Goal: Task Accomplishment & Management: Manage account settings

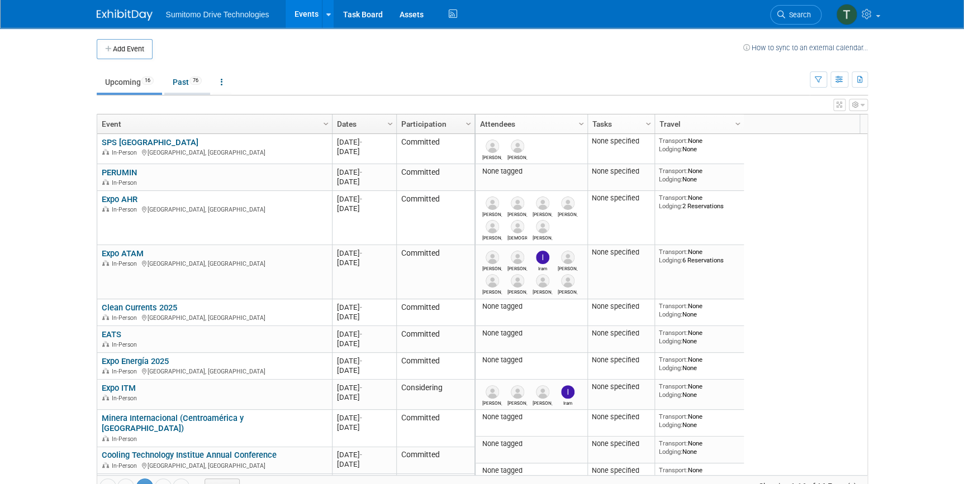
click at [173, 74] on link "Past 76" at bounding box center [187, 82] width 46 height 21
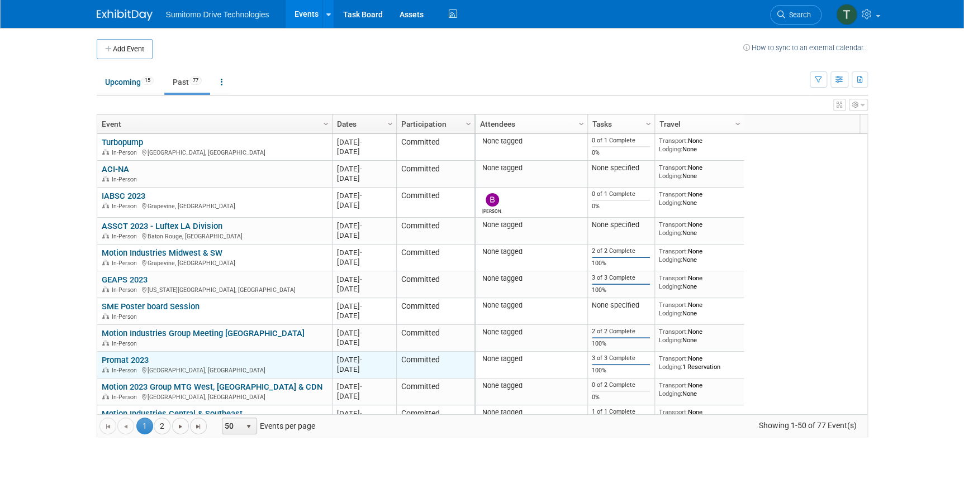
scroll to position [122, 0]
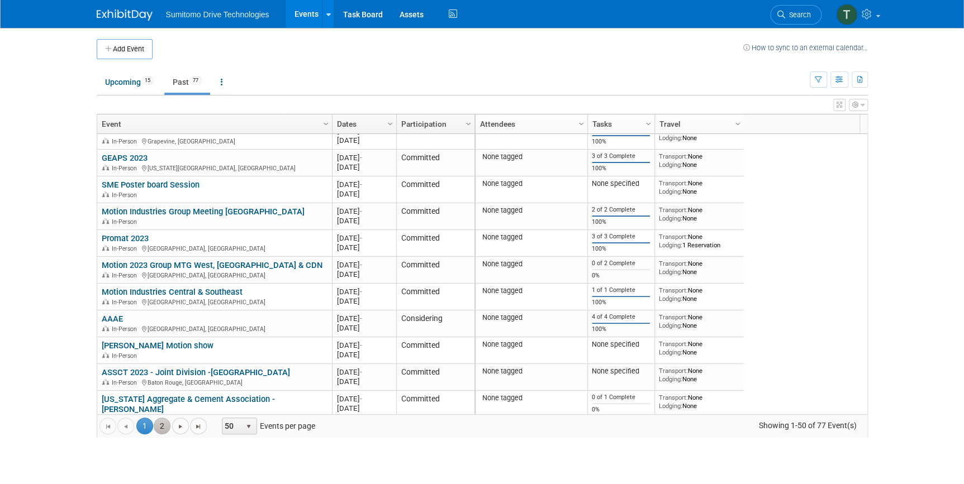
click at [162, 431] on link "2" at bounding box center [162, 426] width 17 height 17
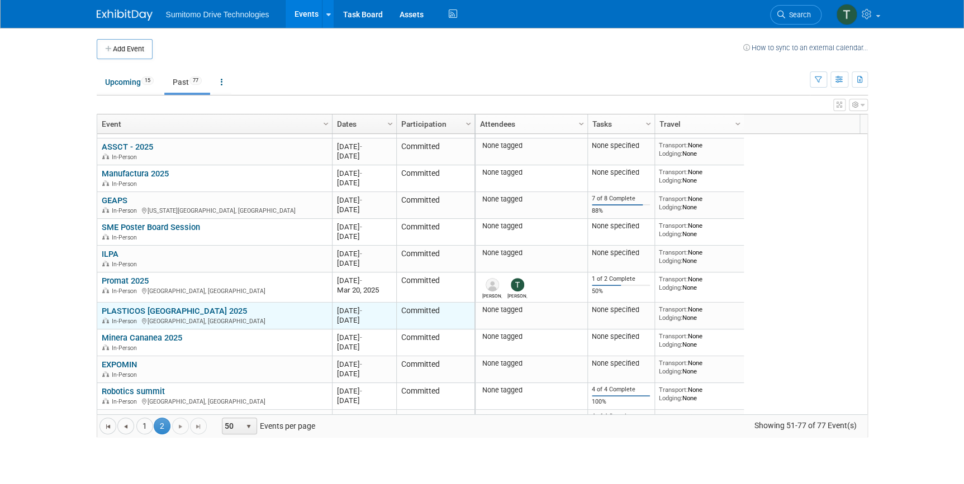
scroll to position [487, 0]
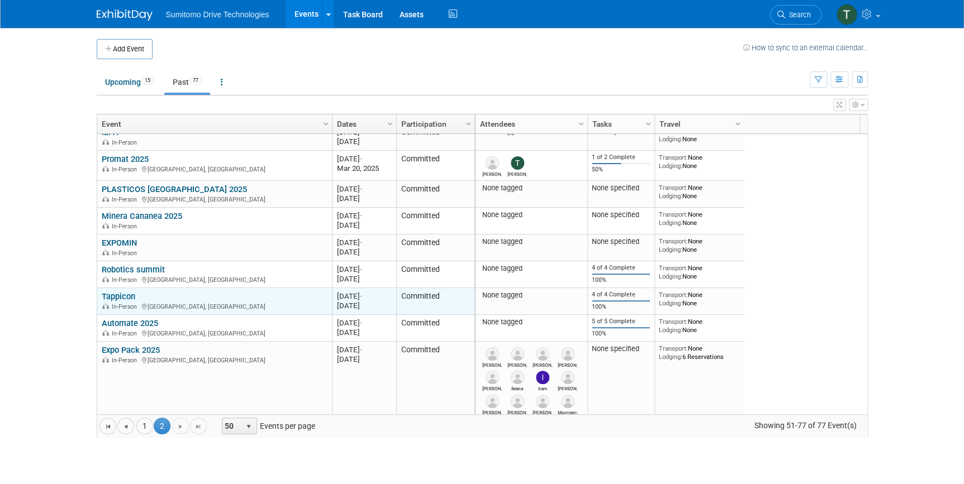
click at [122, 296] on link "Tappicon" at bounding box center [119, 297] width 34 height 10
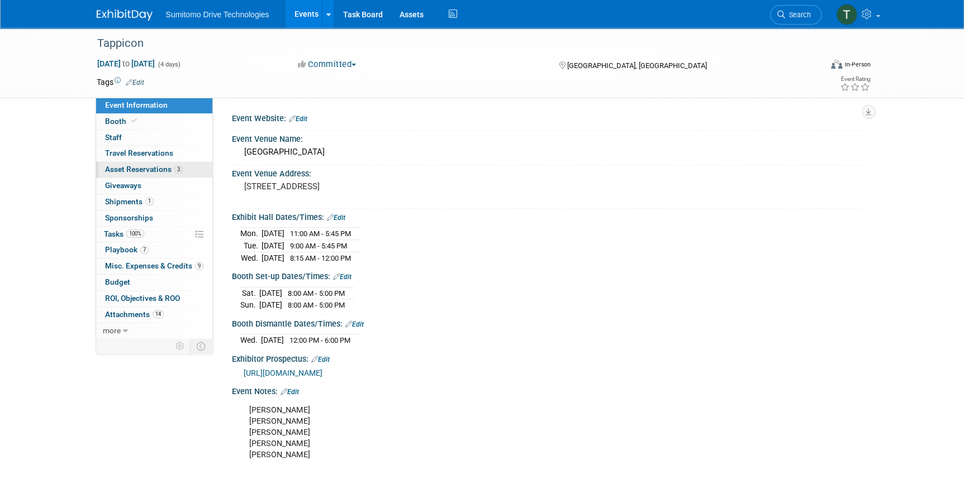
click at [139, 168] on span "Asset Reservations 3" at bounding box center [144, 169] width 78 height 9
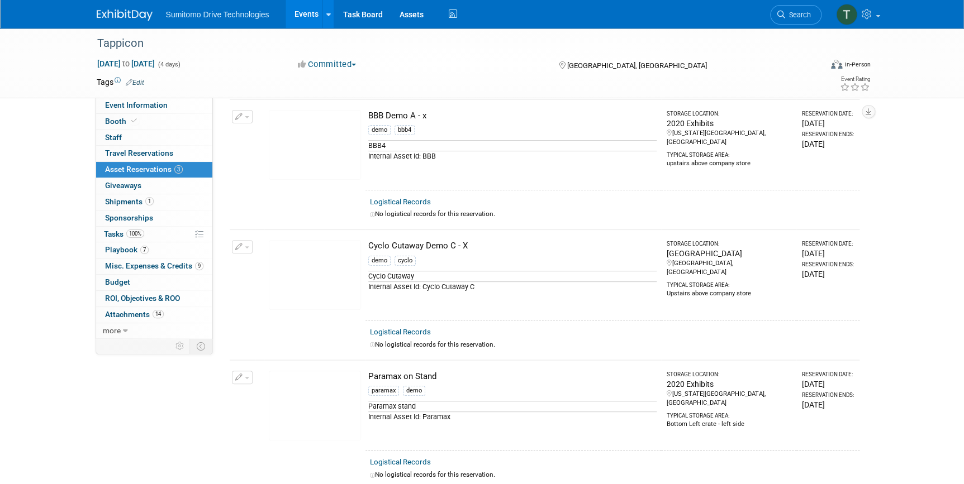
scroll to position [101, 0]
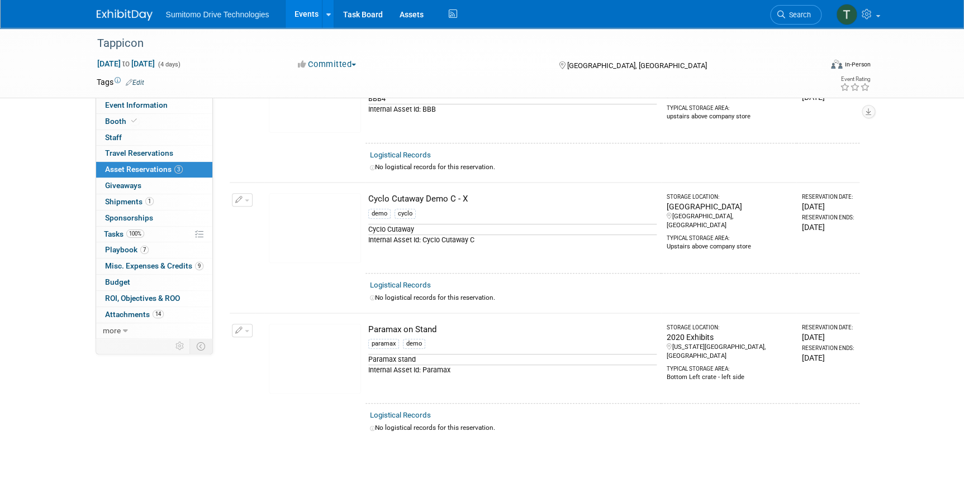
click at [304, 11] on link "Events" at bounding box center [305, 14] width 41 height 28
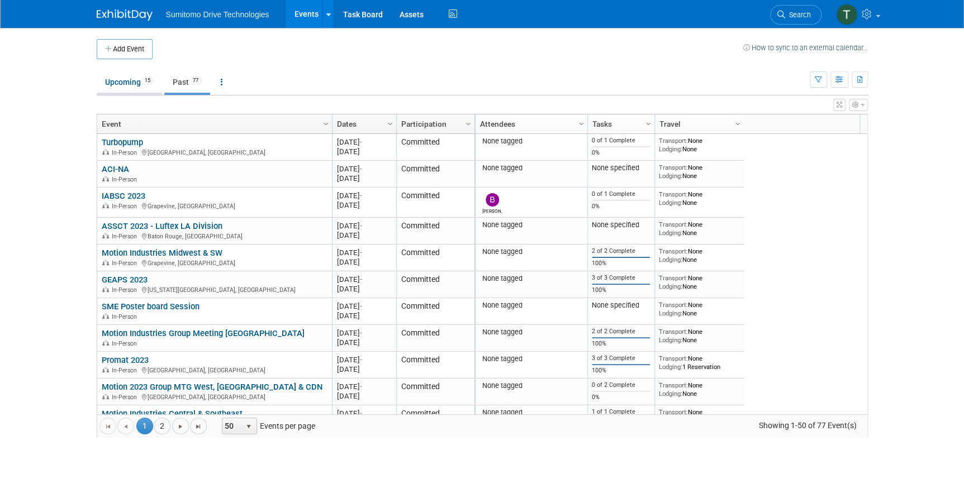
click at [134, 83] on link "Upcoming 15" at bounding box center [129, 82] width 65 height 21
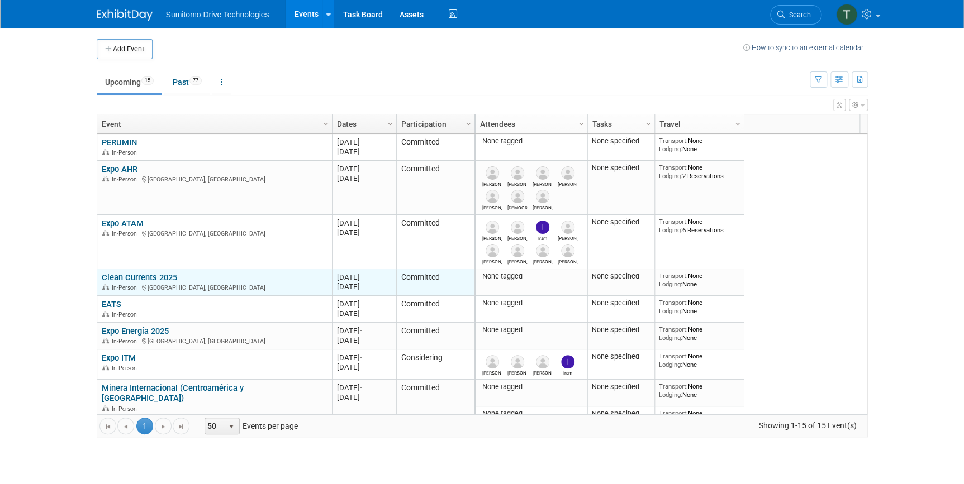
click at [127, 273] on link "Clean Currents 2025" at bounding box center [139, 278] width 75 height 10
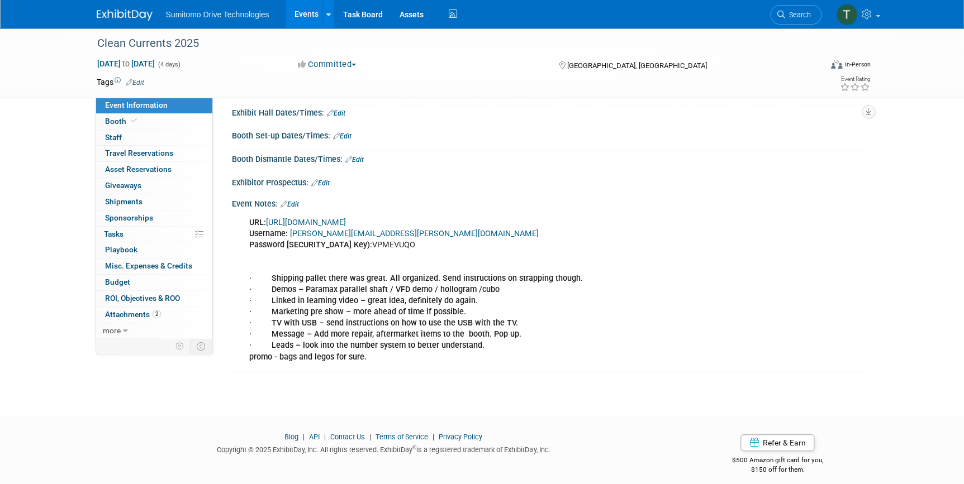
scroll to position [125, 0]
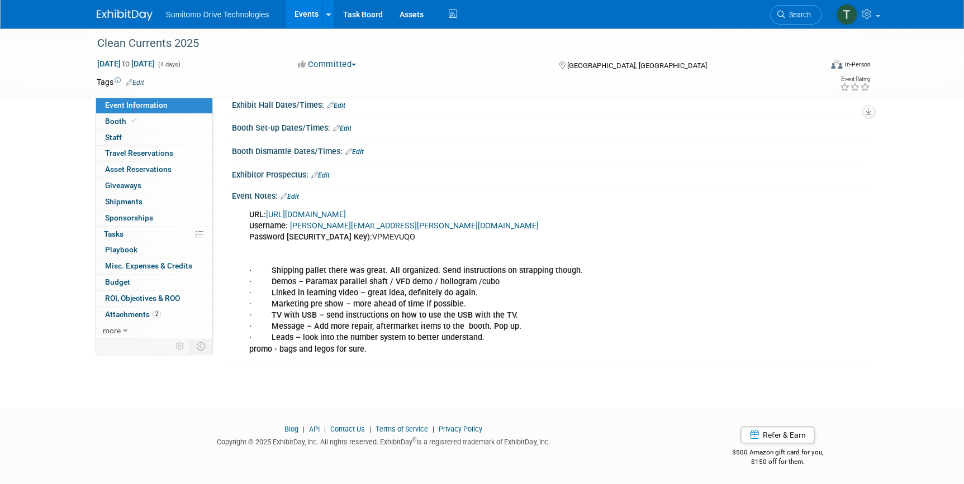
click at [346, 215] on link "[URL][DOMAIN_NAME]" at bounding box center [306, 214] width 80 height 9
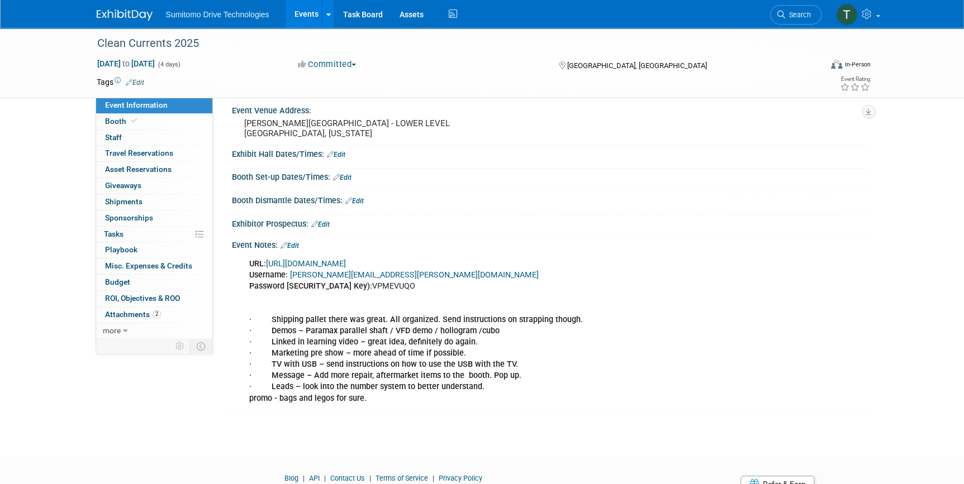
scroll to position [0, 0]
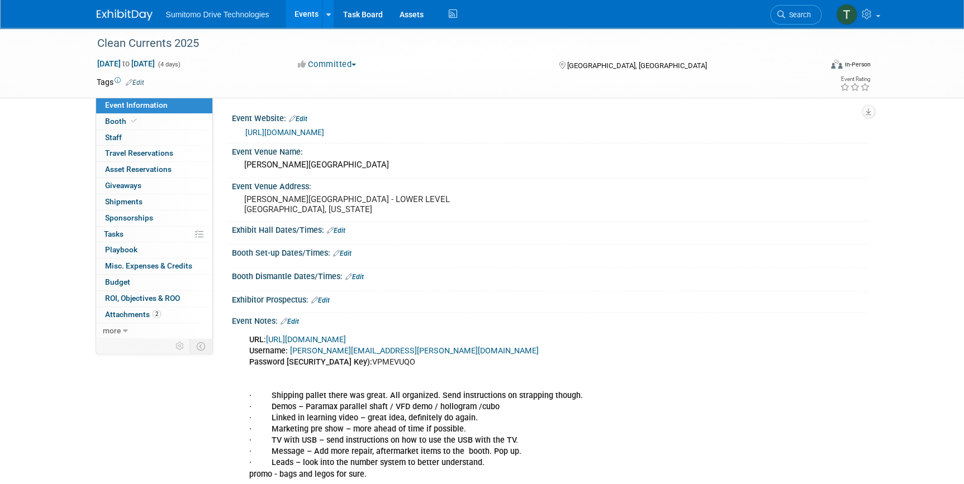
click at [342, 230] on link "Edit" at bounding box center [336, 231] width 18 height 8
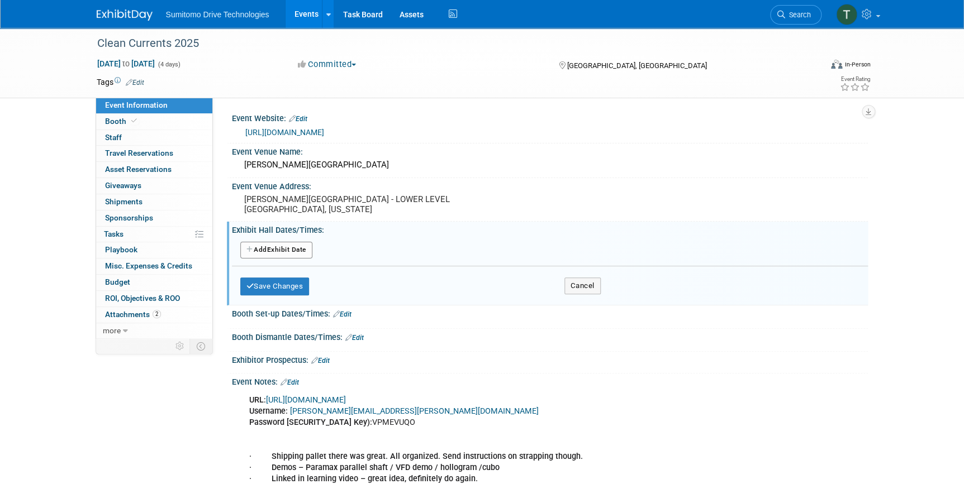
click at [280, 258] on div "Add Another Exhibit Date" at bounding box center [550, 250] width 636 height 21
click at [284, 251] on button "Add Another Exhibit Date" at bounding box center [276, 250] width 72 height 17
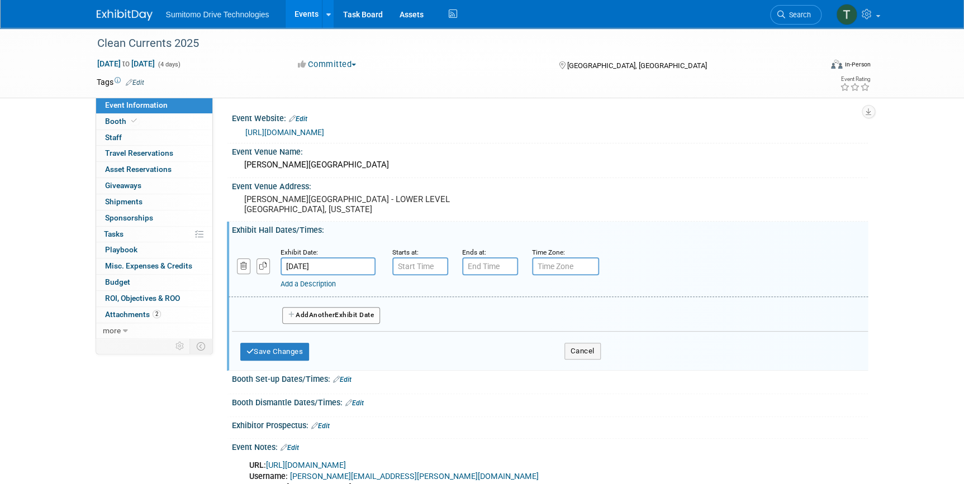
click at [321, 260] on input "[DATE]" at bounding box center [327, 267] width 95 height 18
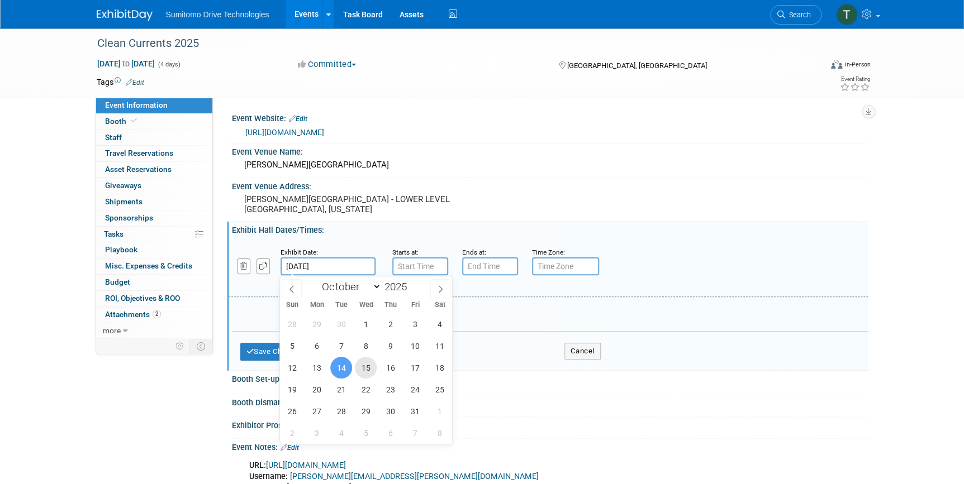
click at [358, 366] on span "15" at bounding box center [366, 368] width 22 height 22
type input "[DATE]"
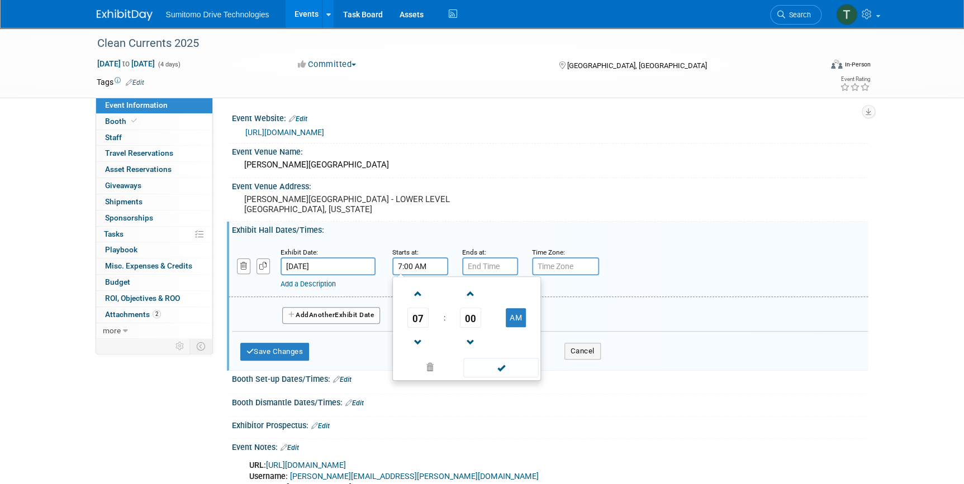
click at [410, 265] on input "7:00 AM" at bounding box center [420, 267] width 56 height 18
click at [419, 316] on span "07" at bounding box center [417, 318] width 21 height 20
click at [484, 353] on td "10" at bounding box center [484, 355] width 36 height 30
type input "10:00 AM"
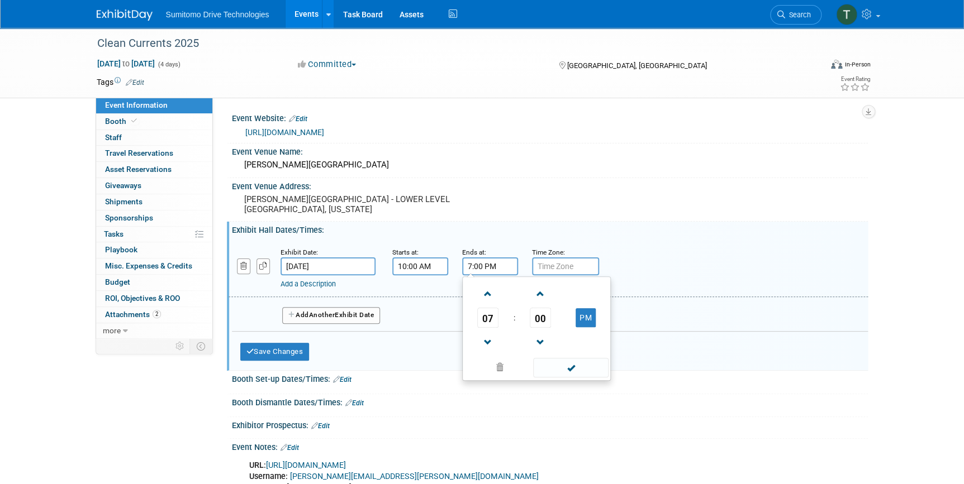
click at [485, 265] on input "7:00 PM" at bounding box center [490, 267] width 56 height 18
click at [485, 320] on span "07" at bounding box center [487, 318] width 21 height 20
click at [522, 318] on td "05" at bounding box center [519, 325] width 36 height 30
click at [539, 320] on span "00" at bounding box center [540, 318] width 21 height 20
click at [550, 327] on td "30" at bounding box center [554, 325] width 36 height 30
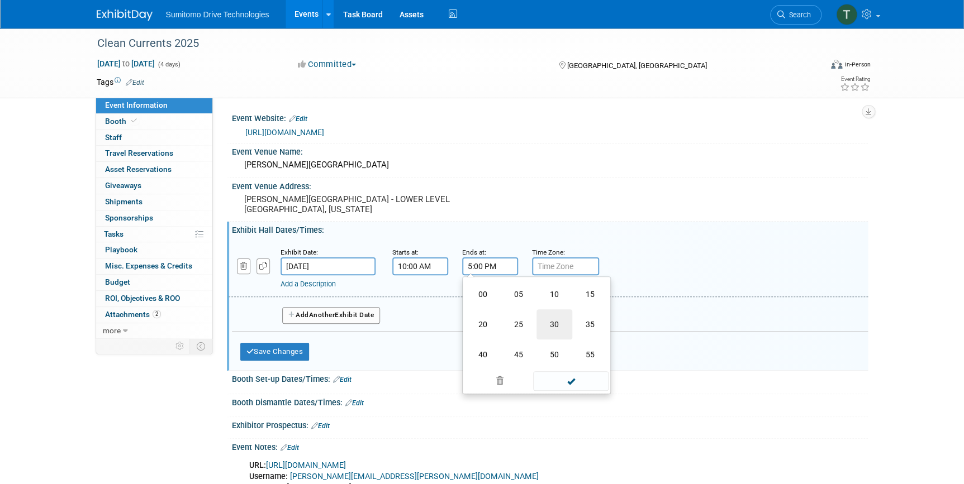
type input "5:30 PM"
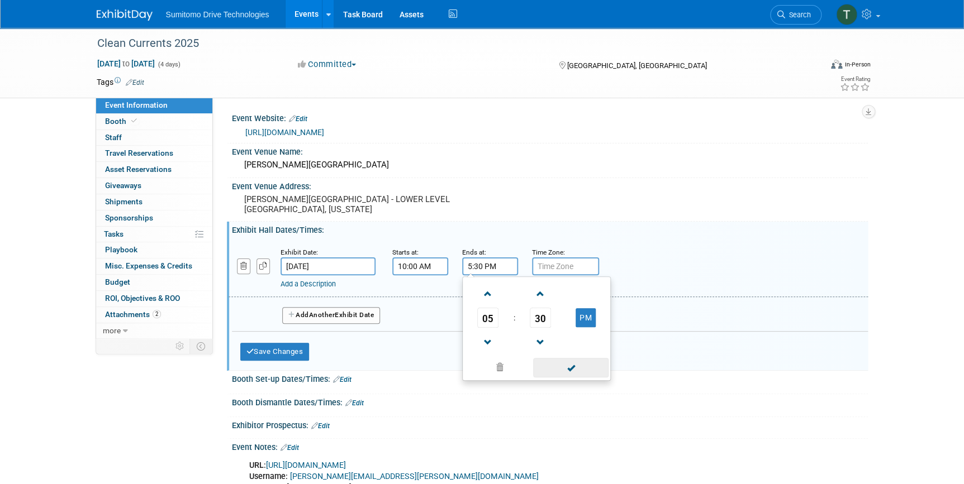
click at [568, 367] on span at bounding box center [570, 368] width 75 height 20
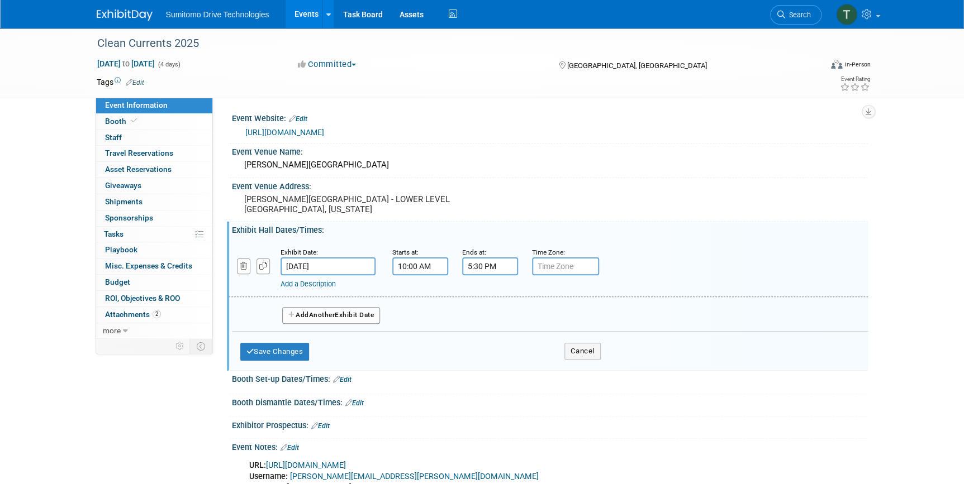
click at [376, 309] on button "Add Another Exhibit Date" at bounding box center [331, 315] width 98 height 17
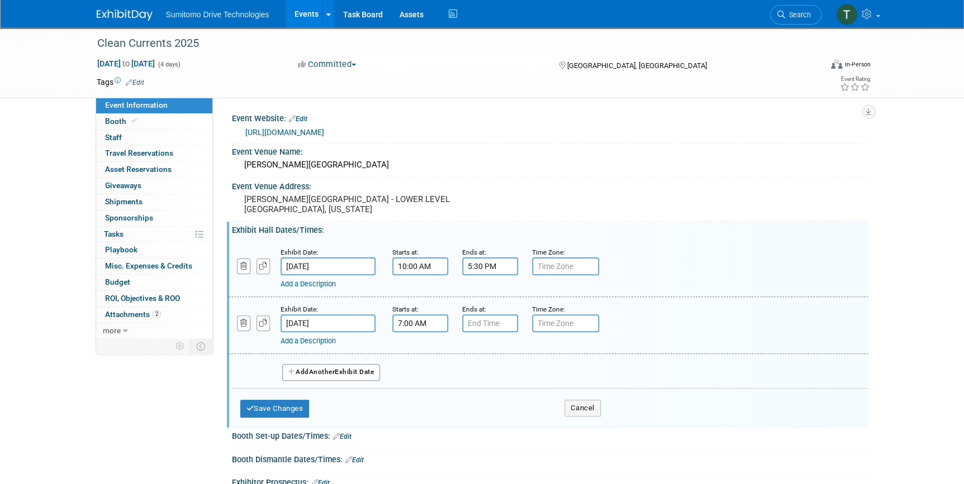
click at [424, 324] on input "7:00 AM" at bounding box center [420, 324] width 56 height 18
click at [415, 370] on span "07" at bounding box center [417, 375] width 21 height 20
click at [469, 410] on td "10" at bounding box center [484, 412] width 36 height 30
type input "10:00 AM"
click at [485, 324] on input "7:00 PM" at bounding box center [490, 324] width 56 height 18
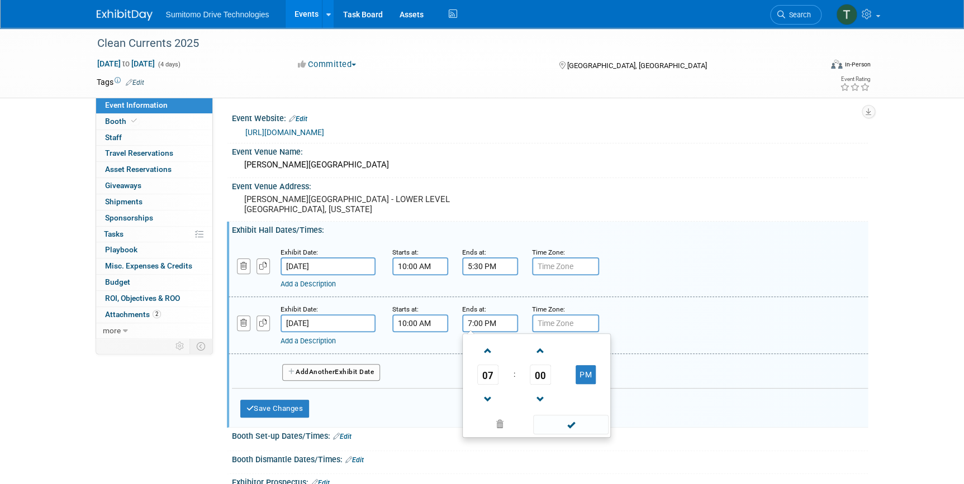
click at [491, 372] on span "07" at bounding box center [487, 375] width 21 height 20
click at [525, 381] on td "05" at bounding box center [519, 381] width 36 height 30
click at [539, 375] on span "00" at bounding box center [540, 375] width 21 height 20
click at [555, 379] on td "30" at bounding box center [554, 381] width 36 height 30
type input "5:30 PM"
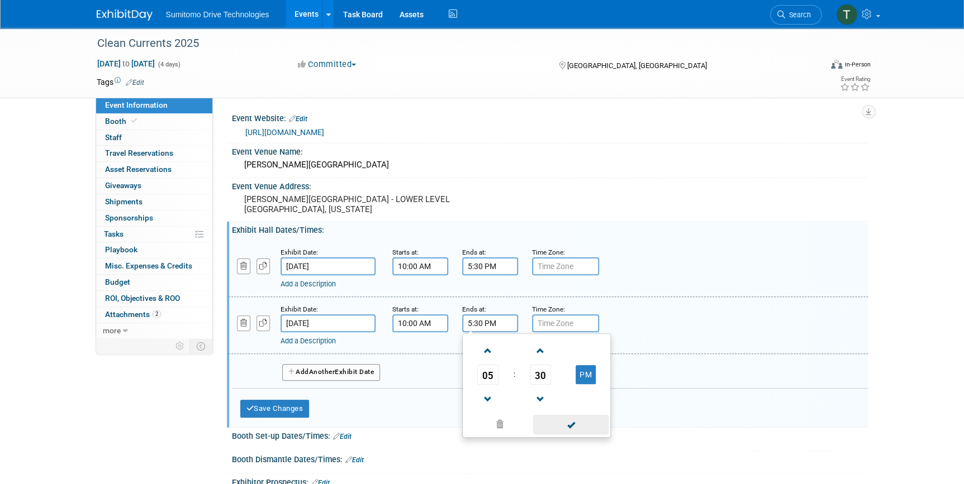
click at [575, 422] on span at bounding box center [570, 425] width 75 height 20
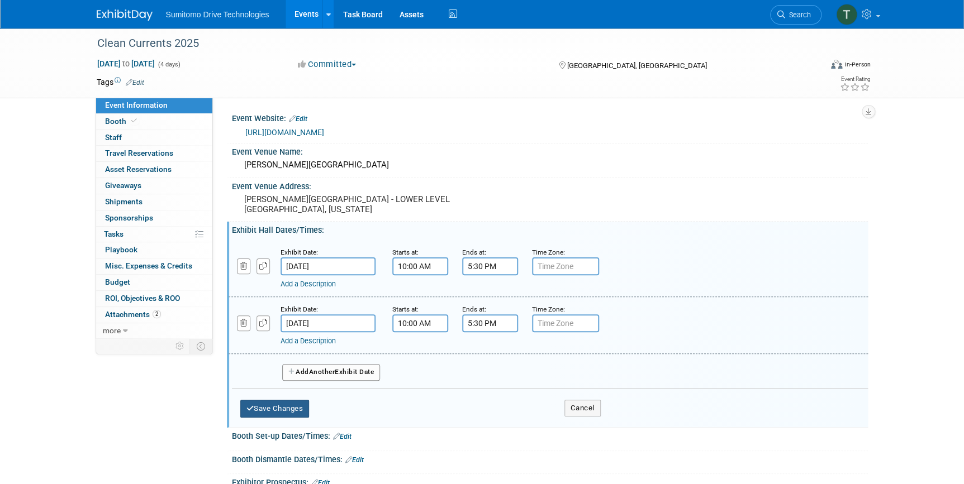
click at [284, 412] on button "Save Changes" at bounding box center [274, 409] width 69 height 18
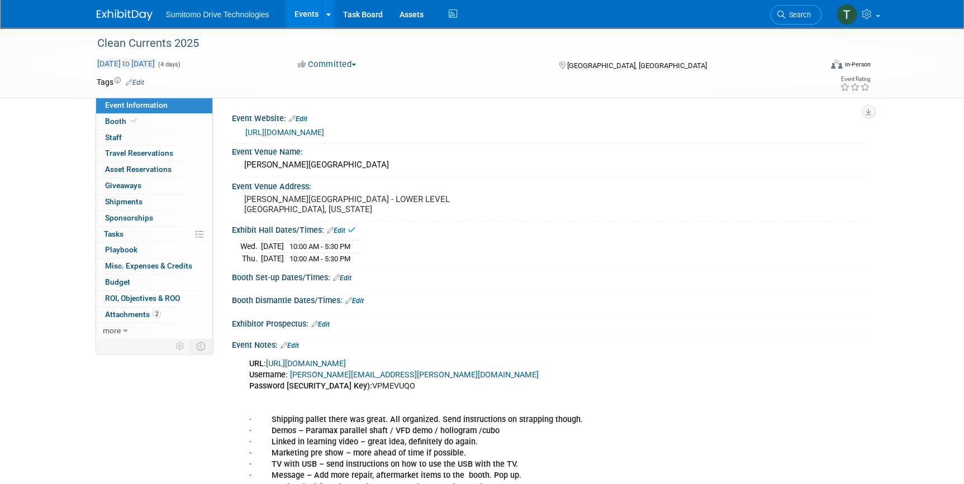
click at [122, 60] on span "[DATE] to [DATE]" at bounding box center [126, 64] width 59 height 10
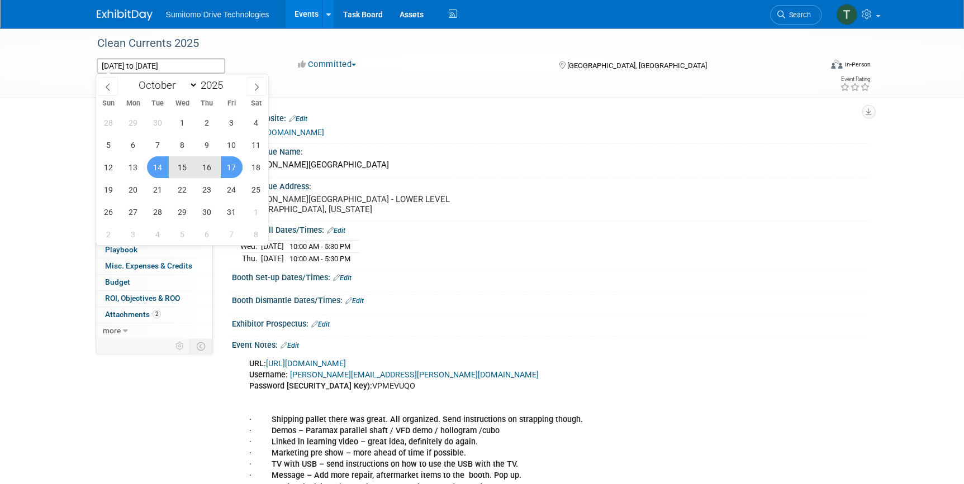
click at [177, 166] on span "15" at bounding box center [183, 167] width 22 height 22
type input "[DATE]"
click at [206, 173] on span "16" at bounding box center [207, 167] width 22 height 22
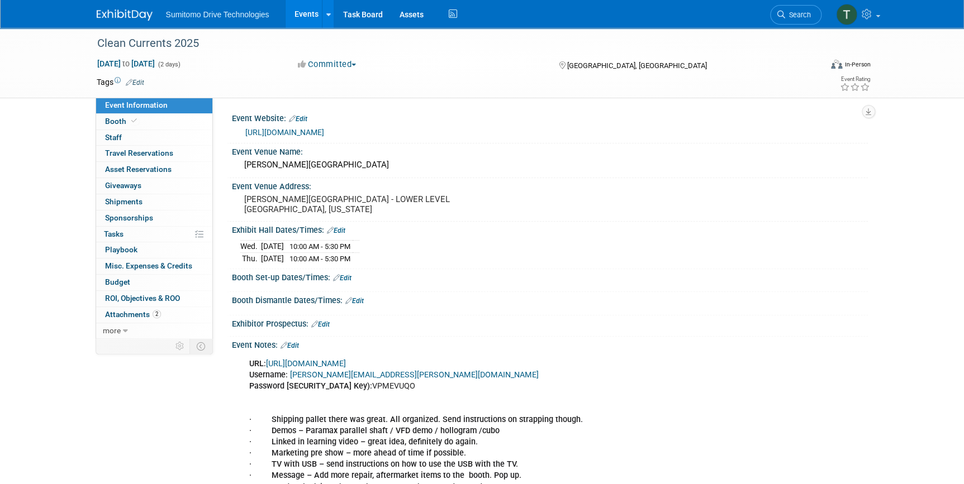
click at [350, 274] on link "Edit" at bounding box center [342, 278] width 18 height 8
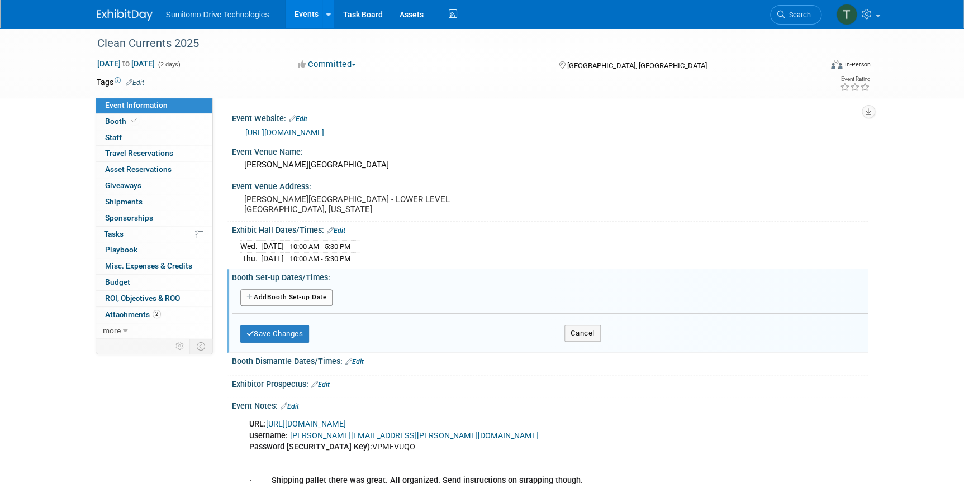
click at [282, 293] on button "Add Another Booth Set-up Date" at bounding box center [286, 297] width 93 height 17
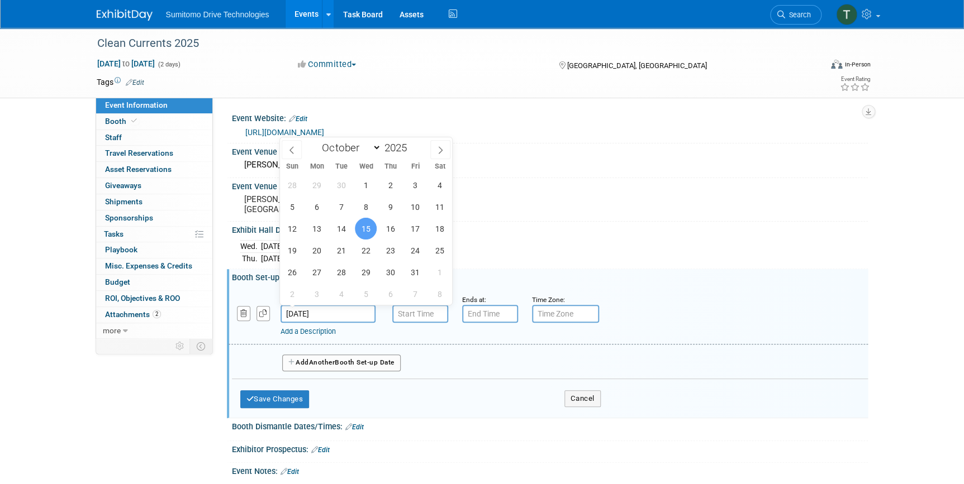
click at [302, 313] on input "[DATE]" at bounding box center [327, 314] width 95 height 18
drag, startPoint x: 347, startPoint y: 234, endPoint x: 372, endPoint y: 264, distance: 39.3
click at [347, 234] on span "14" at bounding box center [341, 229] width 22 height 22
type input "[DATE]"
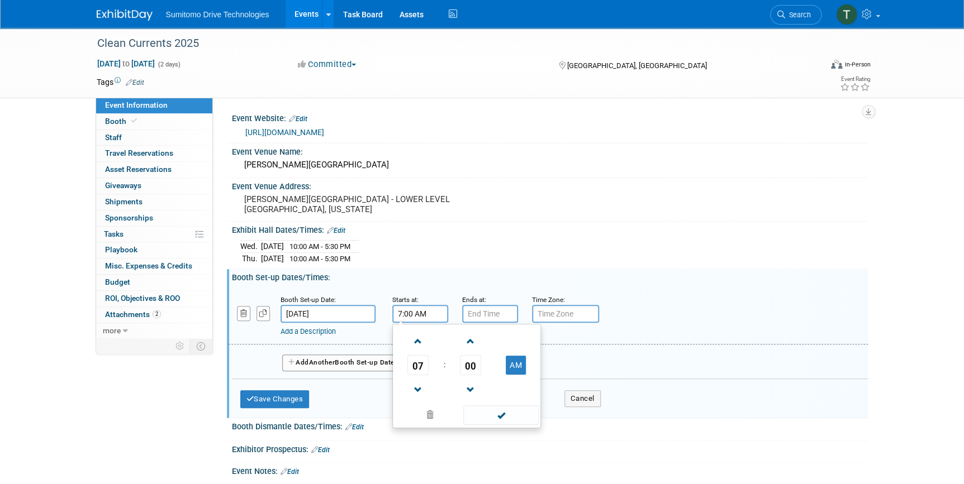
click at [402, 318] on div "7:00 AM 07 : 00 AM 12 01 02 03 04 05 06 07 08 09 10 11 00 05 10 15 20 25 30 35 …" at bounding box center [420, 314] width 56 height 18
click at [420, 343] on span at bounding box center [418, 342] width 20 height 20
type input "8:00 AM"
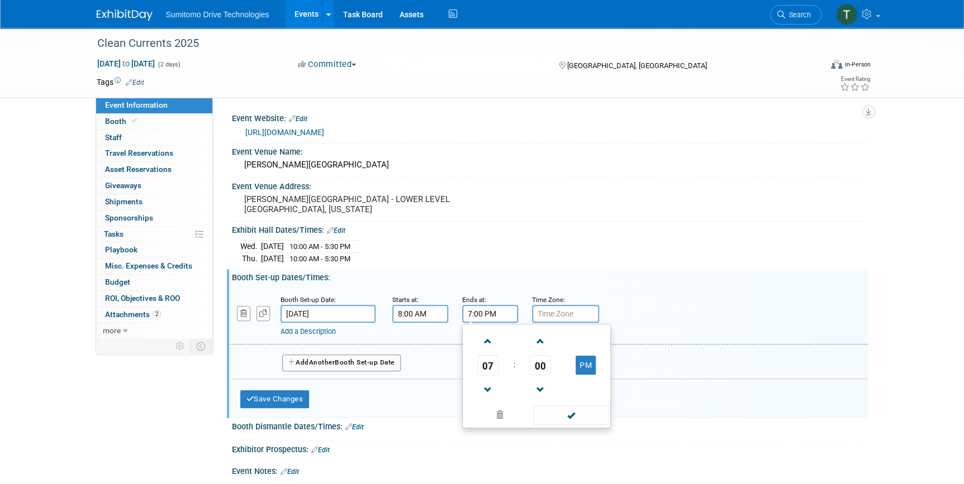
click at [479, 312] on input "7:00 PM" at bounding box center [490, 314] width 56 height 18
click at [491, 389] on span at bounding box center [488, 390] width 20 height 20
click at [487, 384] on span at bounding box center [488, 390] width 20 height 20
type input "5:00 PM"
click at [556, 410] on span at bounding box center [570, 416] width 75 height 20
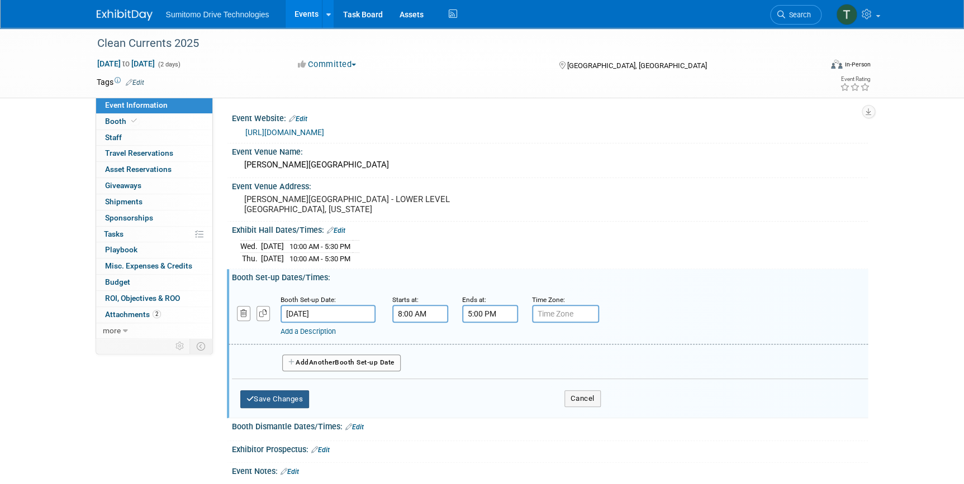
click at [282, 394] on button "Save Changes" at bounding box center [274, 400] width 69 height 18
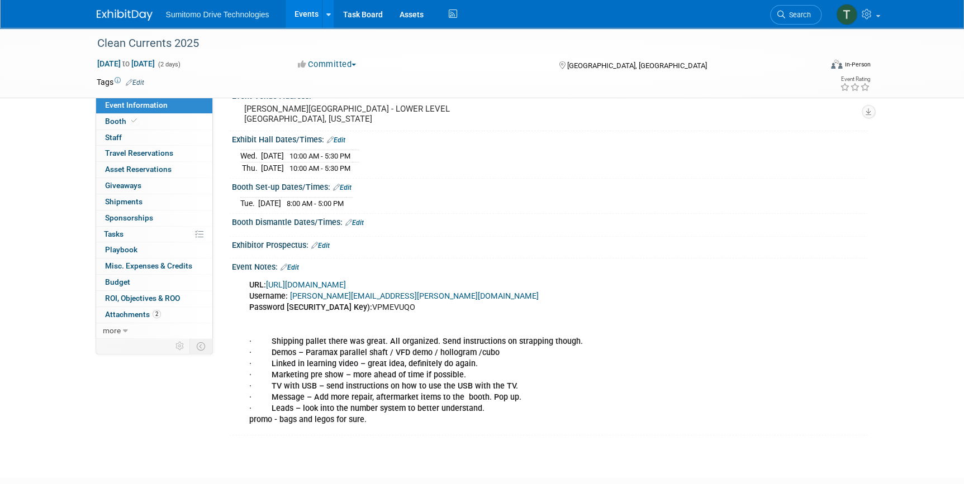
scroll to position [101, 0]
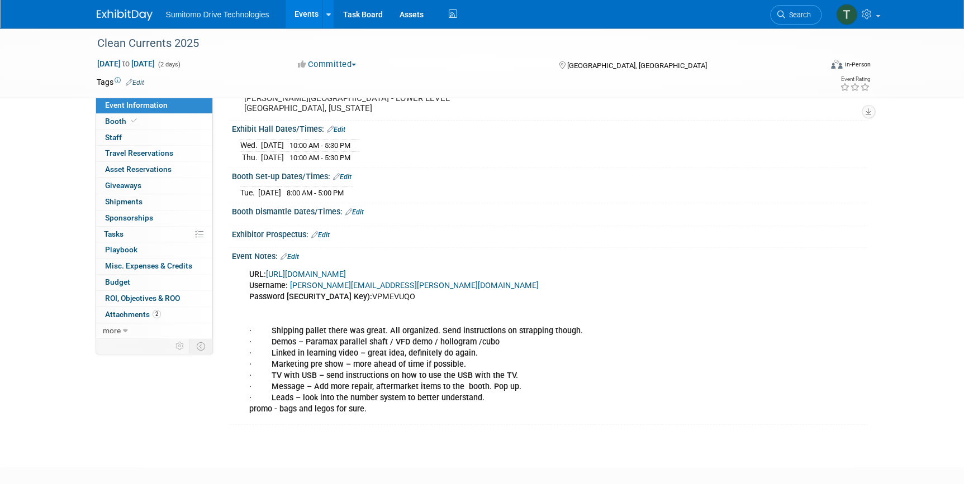
click at [358, 208] on link "Edit" at bounding box center [354, 212] width 18 height 8
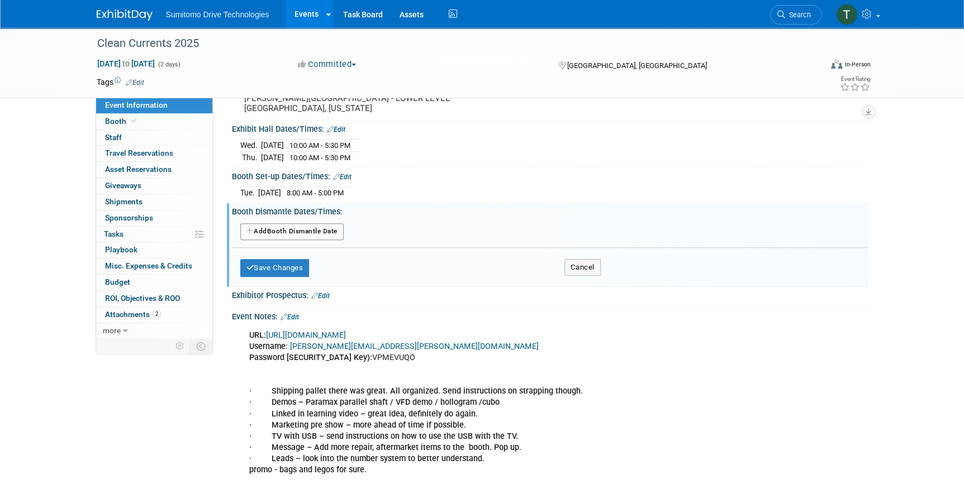
click at [319, 234] on button "Add Another Booth Dismantle Date" at bounding box center [291, 231] width 103 height 17
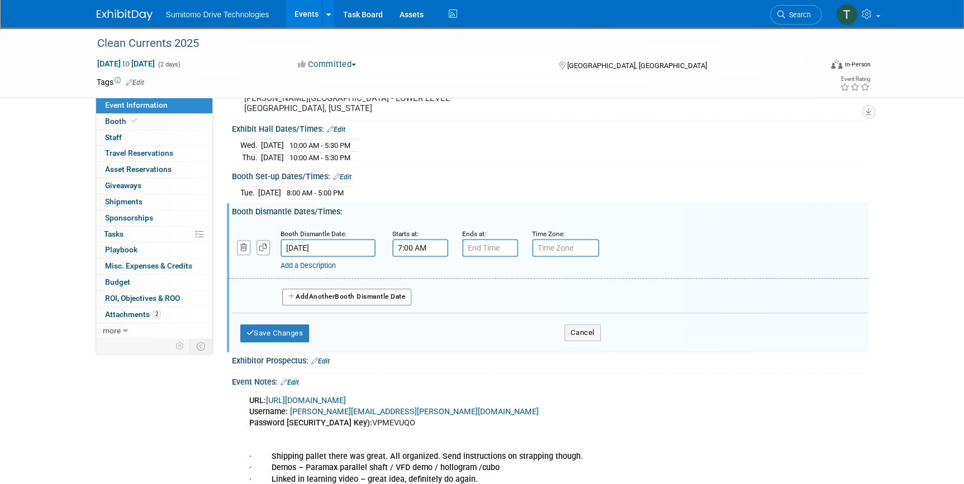
click at [406, 247] on input "7:00 AM" at bounding box center [420, 248] width 56 height 18
click at [425, 297] on span "07" at bounding box center [417, 299] width 21 height 20
click at [436, 304] on td "05" at bounding box center [449, 306] width 36 height 30
click at [475, 290] on span "00" at bounding box center [470, 299] width 21 height 20
click at [479, 310] on td "30" at bounding box center [484, 306] width 36 height 30
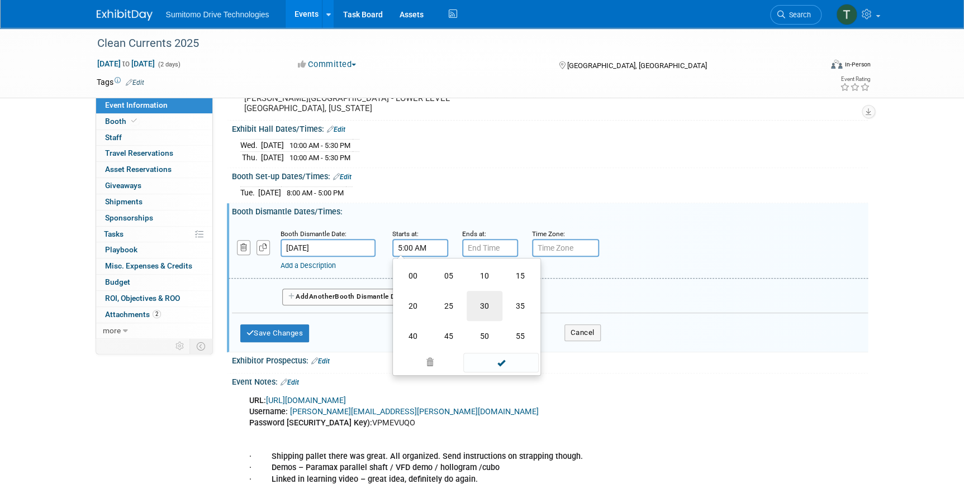
type input "5:30 AM"
click at [497, 249] on input "7:00 PM" at bounding box center [490, 248] width 56 height 18
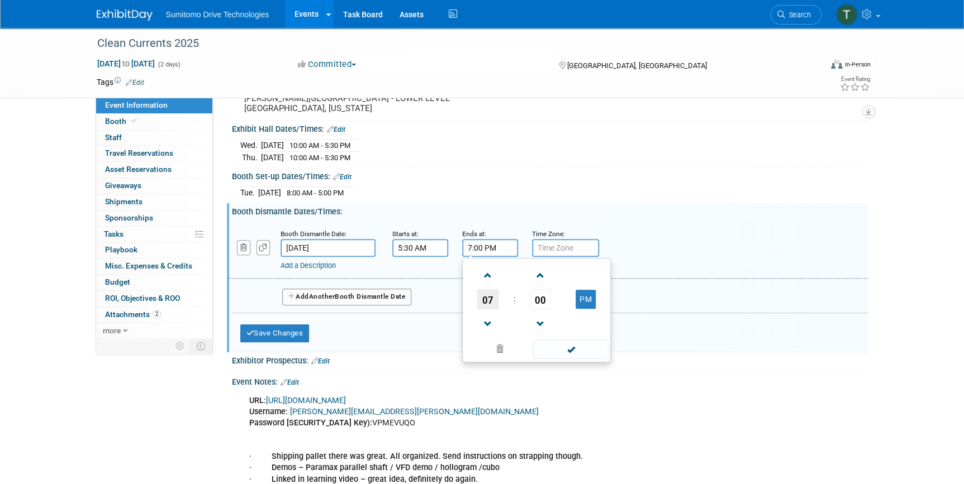
click at [494, 298] on span "07" at bounding box center [487, 299] width 21 height 20
click at [544, 332] on td "10" at bounding box center [554, 336] width 36 height 30
click at [553, 299] on td "00" at bounding box center [540, 299] width 46 height 20
click at [537, 297] on span "00" at bounding box center [540, 299] width 21 height 20
click at [545, 310] on td "30" at bounding box center [554, 306] width 36 height 30
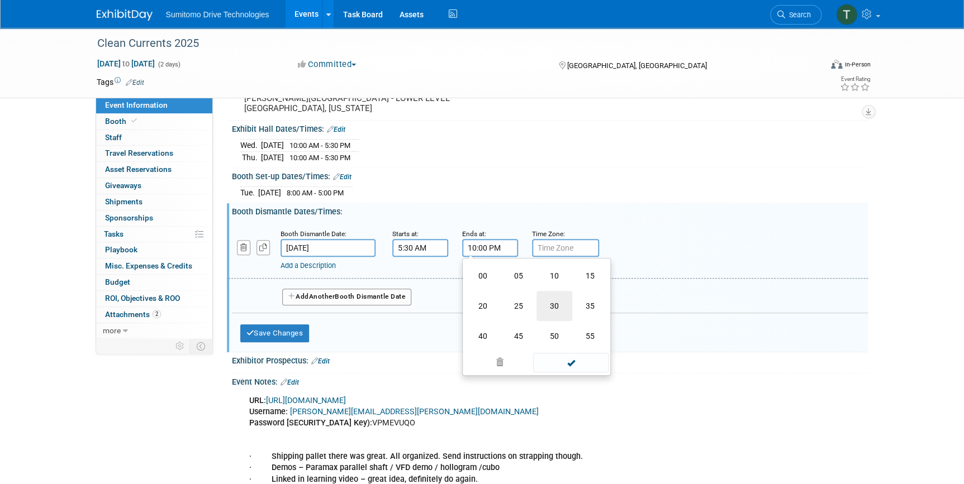
type input "10:30 PM"
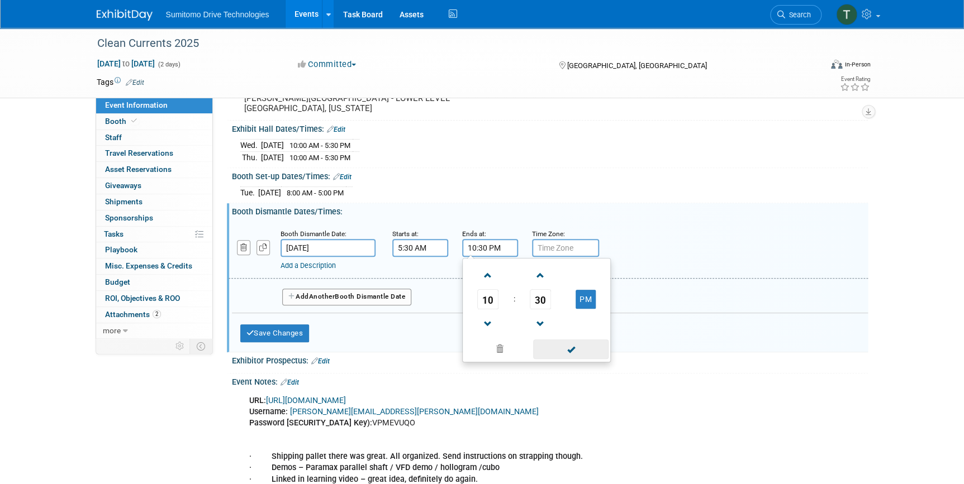
click at [570, 346] on span at bounding box center [570, 350] width 75 height 20
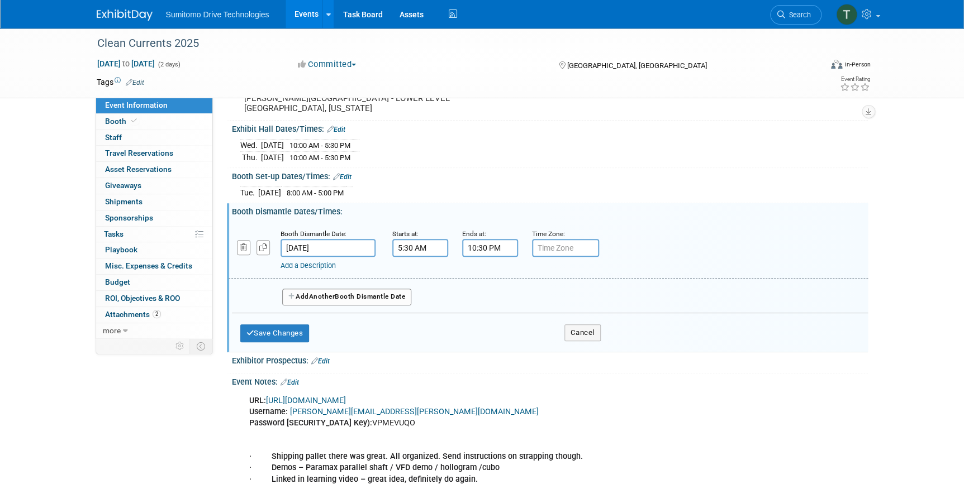
click at [366, 296] on button "Add Another Booth Dismantle Date" at bounding box center [347, 297] width 130 height 17
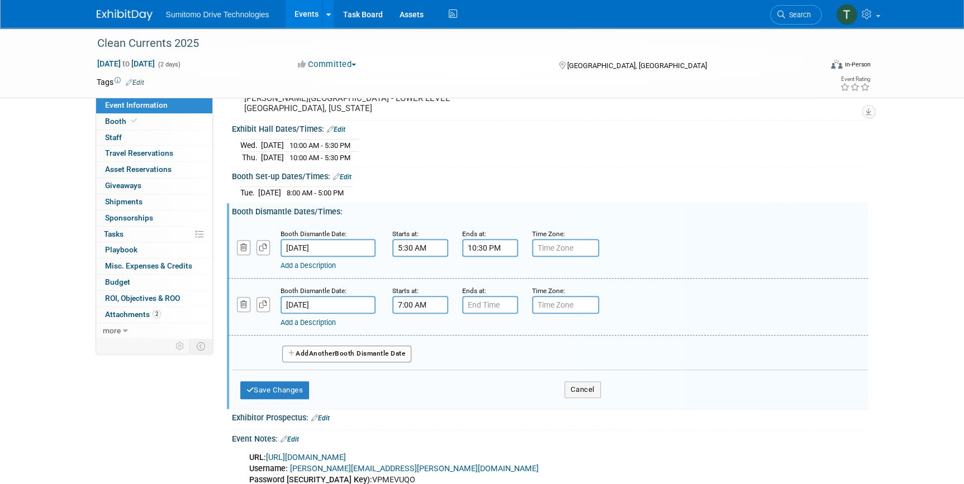
click at [429, 307] on input "7:00 AM" at bounding box center [420, 305] width 56 height 18
click at [416, 326] on span at bounding box center [418, 333] width 20 height 20
type input "8:00 AM"
click at [498, 302] on input "7:00 PM" at bounding box center [490, 305] width 56 height 18
click at [492, 326] on span at bounding box center [488, 333] width 20 height 20
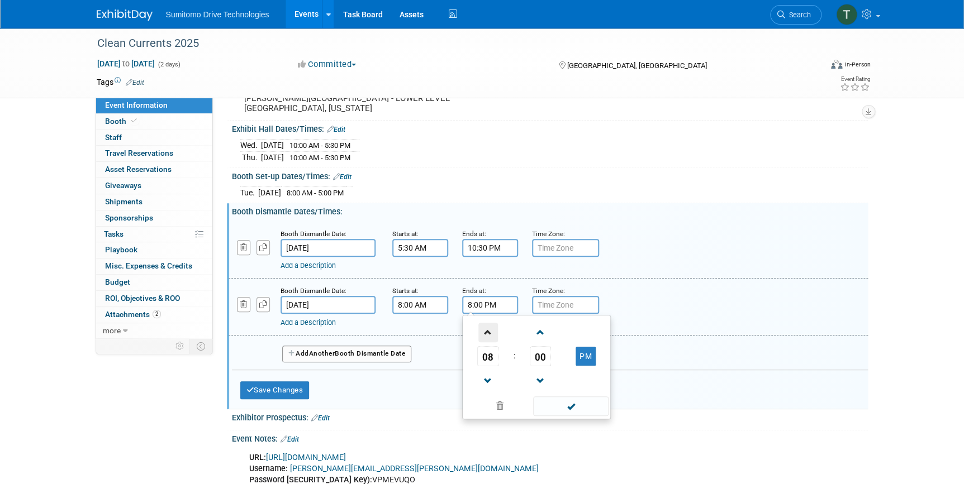
click at [492, 326] on span at bounding box center [488, 333] width 20 height 20
type input "12:00 AM"
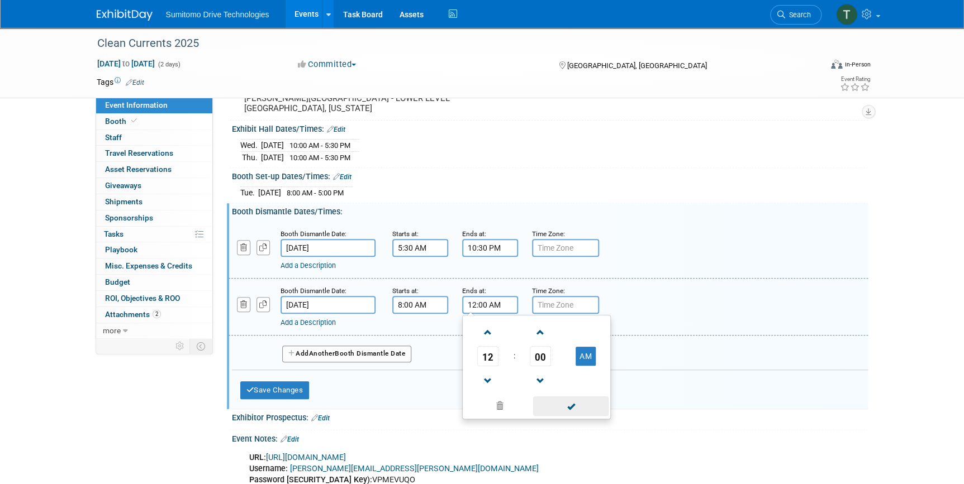
click at [563, 410] on span at bounding box center [570, 407] width 75 height 20
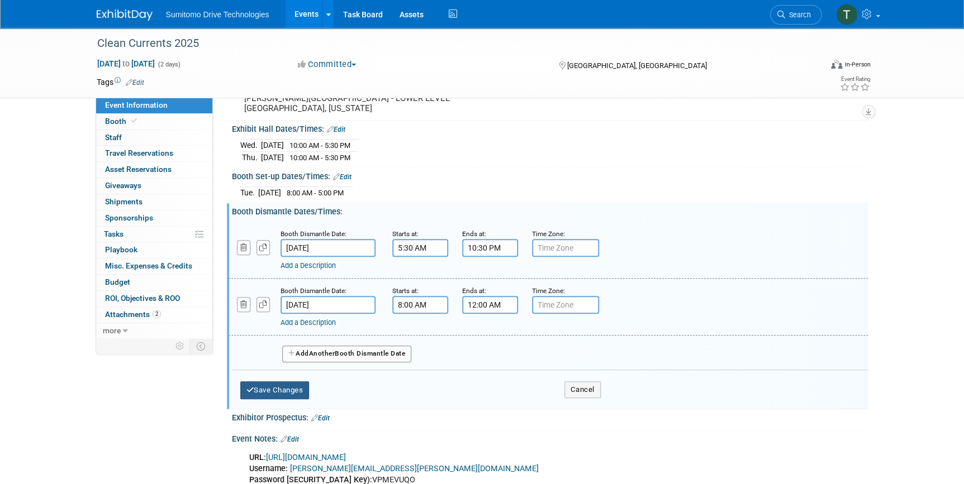
click at [302, 384] on button "Save Changes" at bounding box center [274, 391] width 69 height 18
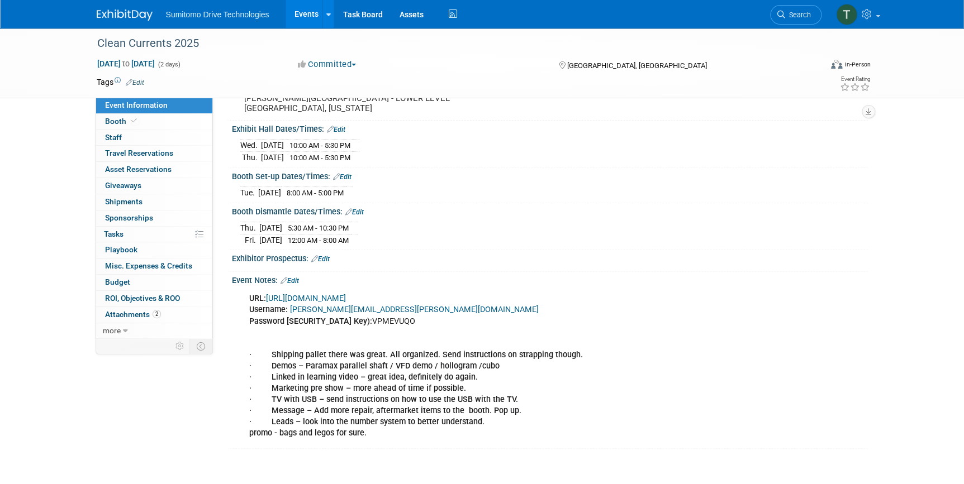
click at [293, 277] on link "Edit" at bounding box center [289, 281] width 18 height 8
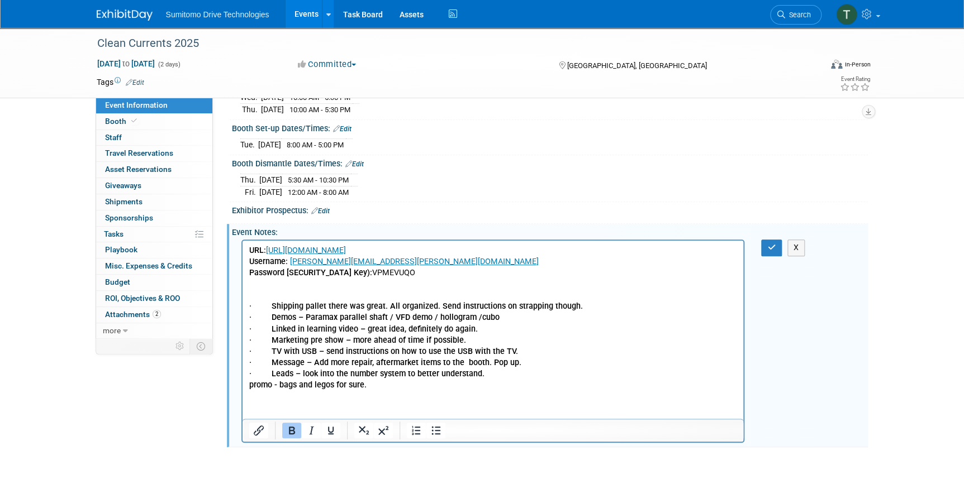
scroll to position [230, 0]
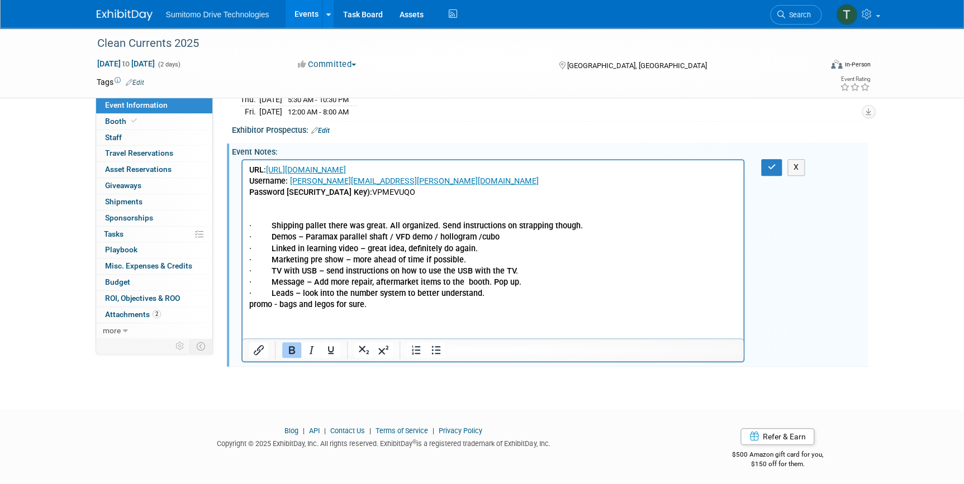
click at [437, 311] on html "URL: [URL][DOMAIN_NAME] Username: [PERSON_NAME][EMAIL_ADDRESS][PERSON_NAME][DOM…" at bounding box center [492, 235] width 501 height 150
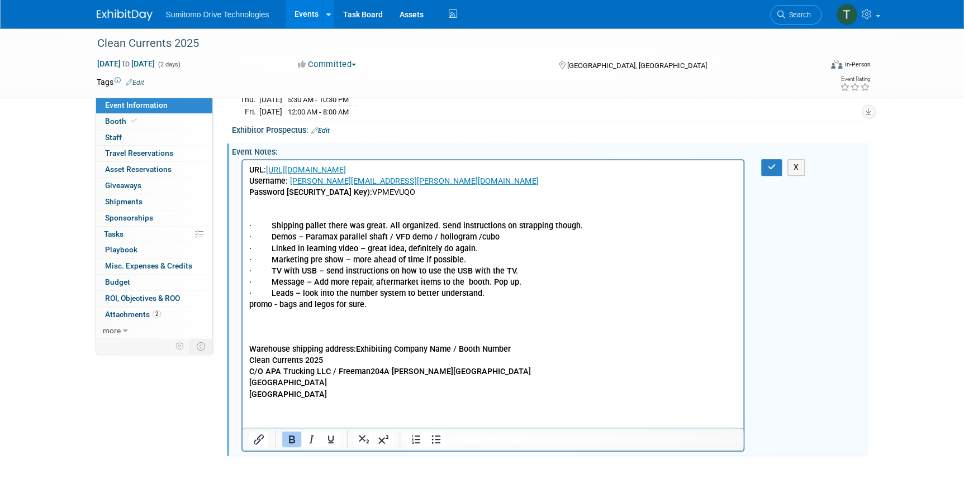
drag, startPoint x: 353, startPoint y: 351, endPoint x: 390, endPoint y: 354, distance: 37.5
click at [356, 351] on b "Warehouse shipping address:Exhibiting Company Name / Booth Number Clean Current…" at bounding box center [390, 372] width 282 height 54
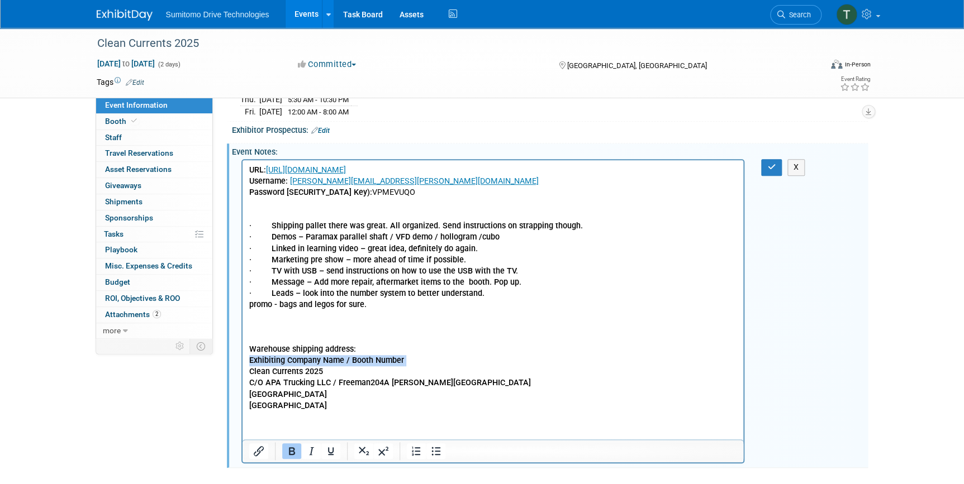
drag, startPoint x: 407, startPoint y: 360, endPoint x: 174, endPoint y: 366, distance: 233.0
click at [242, 366] on html "URL: [URL][DOMAIN_NAME] Username: [PERSON_NAME][EMAIL_ADDRESS][PERSON_NAME][DOM…" at bounding box center [492, 285] width 501 height 251
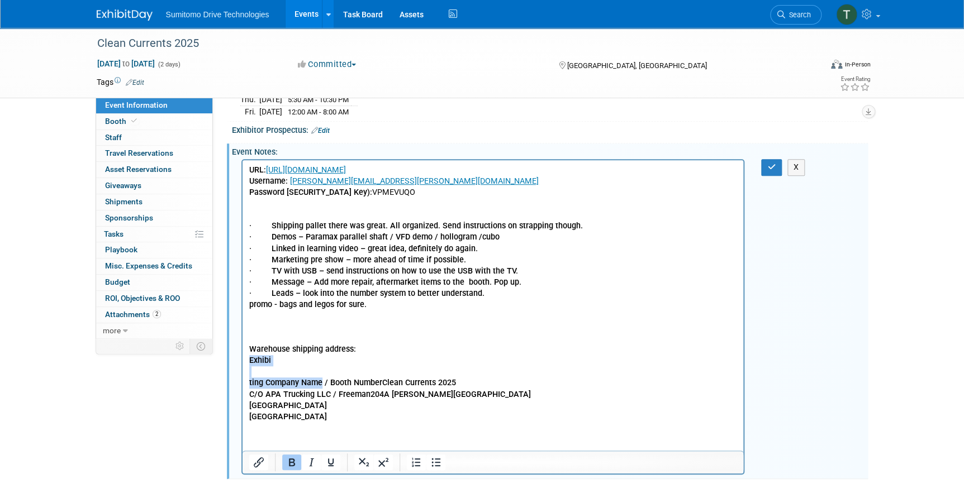
drag, startPoint x: 321, startPoint y: 380, endPoint x: 246, endPoint y: 361, distance: 77.1
click at [246, 361] on html "URL: [URL][DOMAIN_NAME] Username: [PERSON_NAME][EMAIL_ADDRESS][PERSON_NAME][DOM…" at bounding box center [492, 291] width 501 height 263
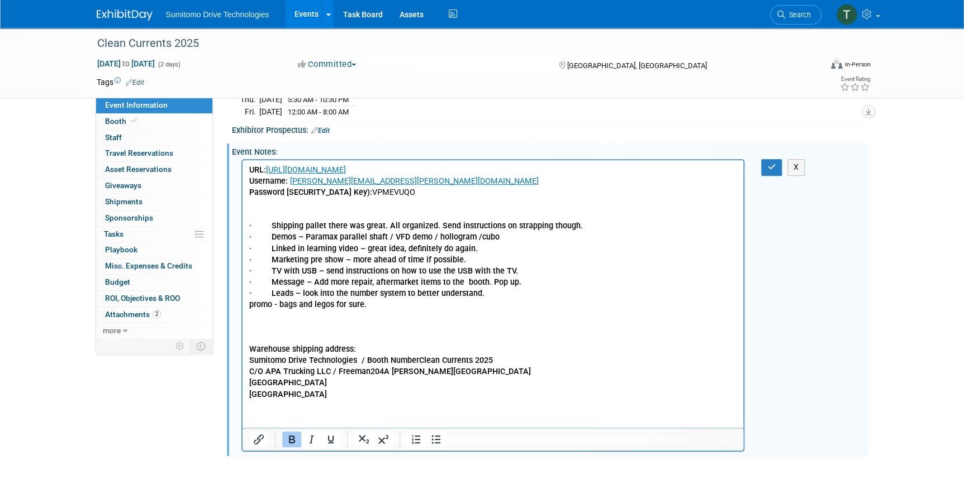
click at [417, 358] on b "Sumitomo Drive Technologies / Booth NumberClean Currents 2025" at bounding box center [371, 360] width 244 height 9
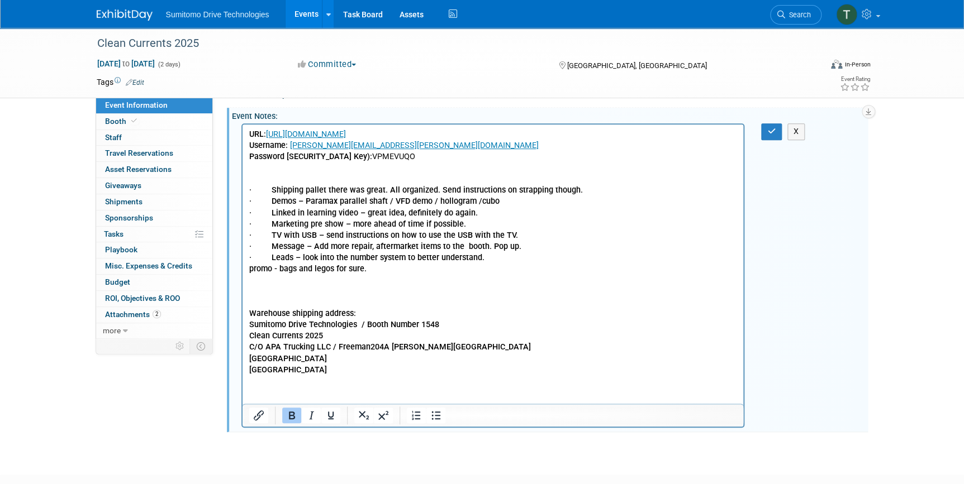
scroll to position [280, 0]
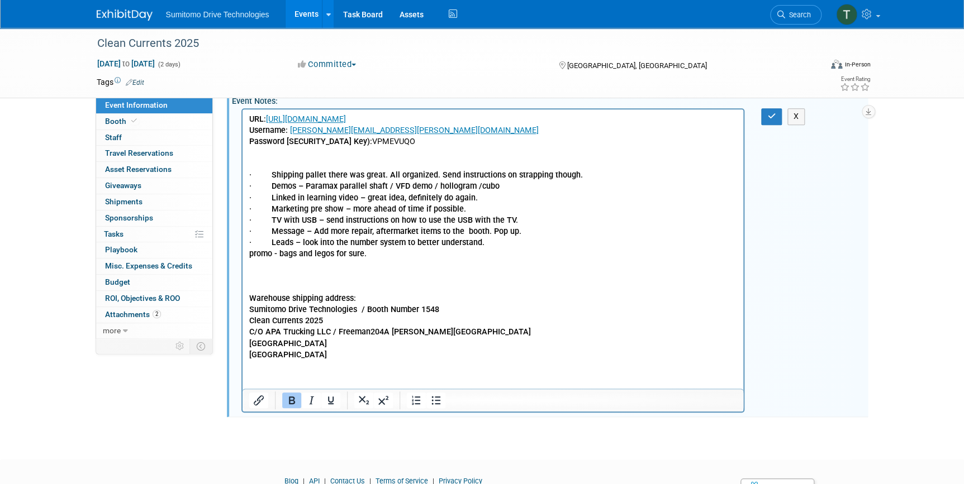
click at [288, 352] on p "C/O APA Trucking LLC / Freeman204A [PERSON_NAME][GEOGRAPHIC_DATA] [GEOGRAPHIC_D…" at bounding box center [493, 344] width 488 height 34
click at [269, 361] on html "URL: [URL][DOMAIN_NAME] Username: [PERSON_NAME][EMAIL_ADDRESS][PERSON_NAME][DOM…" at bounding box center [492, 235] width 501 height 251
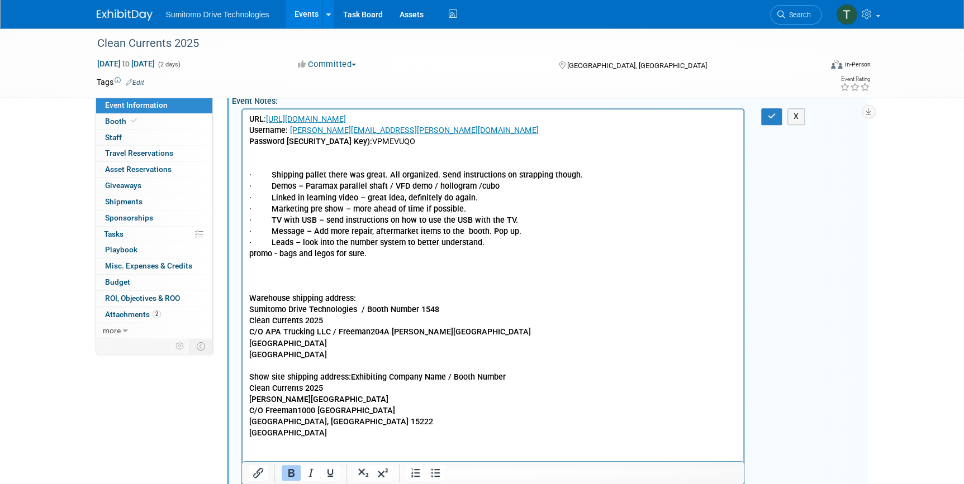
click at [349, 377] on b "Show site shipping address:Exhibiting Company Name / Booth Number Clean Current…" at bounding box center [377, 405] width 256 height 65
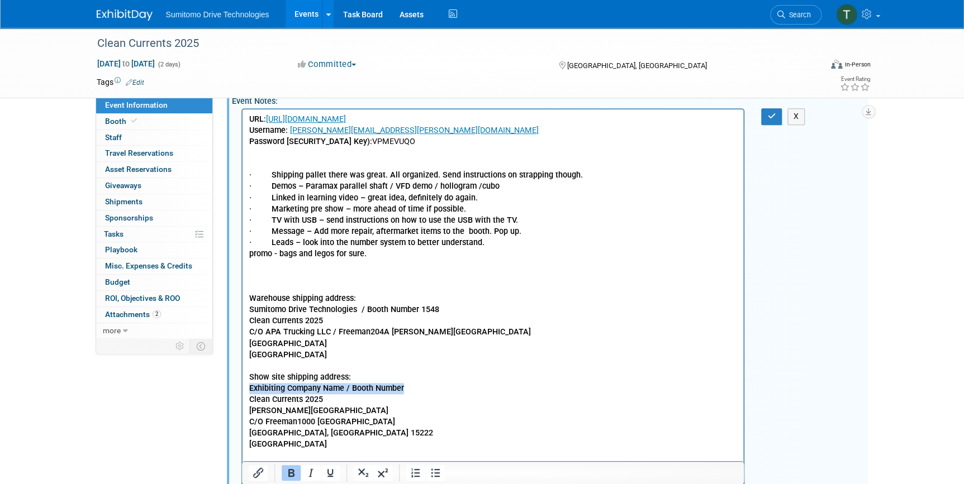
drag, startPoint x: 407, startPoint y: 392, endPoint x: 473, endPoint y: 496, distance: 123.4
click at [242, 390] on html "URL: [URL][DOMAIN_NAME] Username: [PERSON_NAME][EMAIL_ADDRESS][PERSON_NAME][DOM…" at bounding box center [492, 280] width 501 height 341
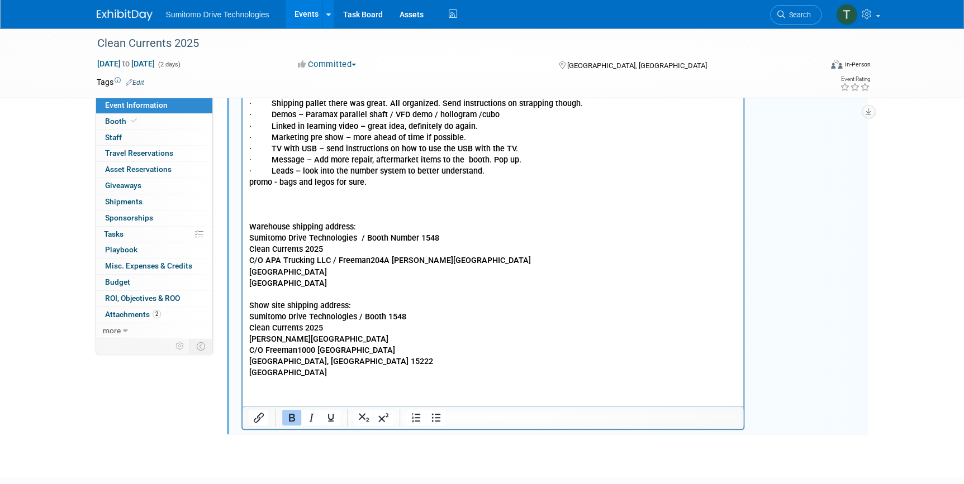
scroll to position [382, 0]
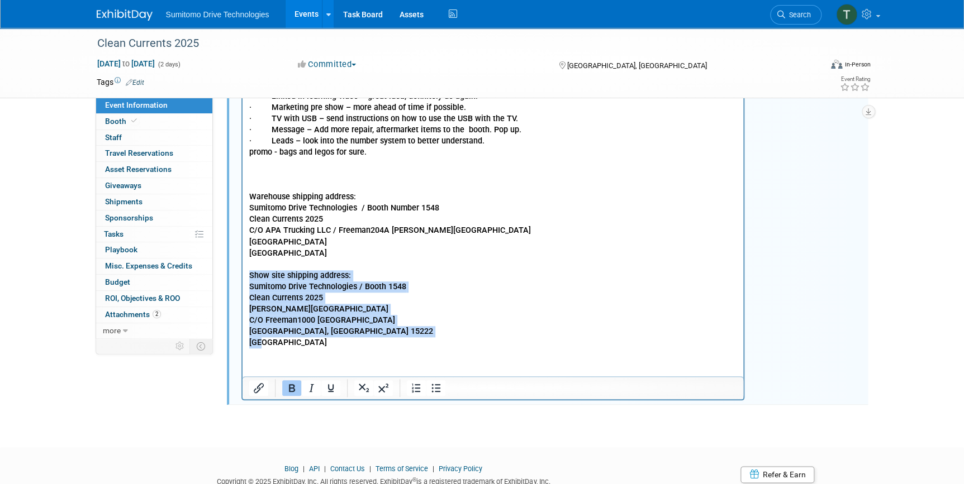
drag, startPoint x: 261, startPoint y: 344, endPoint x: 469, endPoint y: 284, distance: 215.6
click at [242, 279] on html "URL: [URL][DOMAIN_NAME] Username: [PERSON_NAME][EMAIL_ADDRESS][PERSON_NAME][DOM…" at bounding box center [492, 178] width 501 height 341
copy body "Show site shipping address: Sumitomo Drive Technologies / Booth 1548 Clean Curr…"
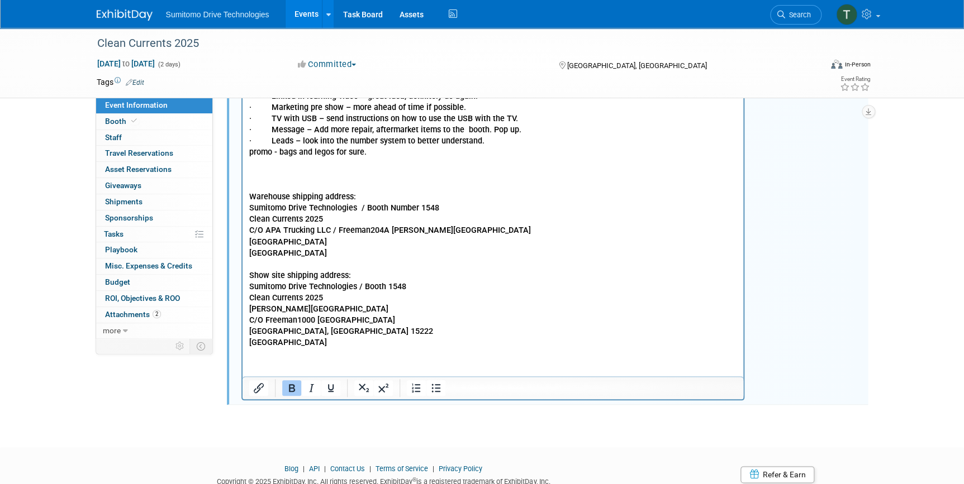
click at [557, 263] on p "Rich Text Area. Press ALT-0 for help." at bounding box center [493, 264] width 488 height 11
click at [288, 349] on html "URL: [URL][DOMAIN_NAME] Username: [PERSON_NAME][EMAIL_ADDRESS][PERSON_NAME][DOM…" at bounding box center [492, 178] width 501 height 341
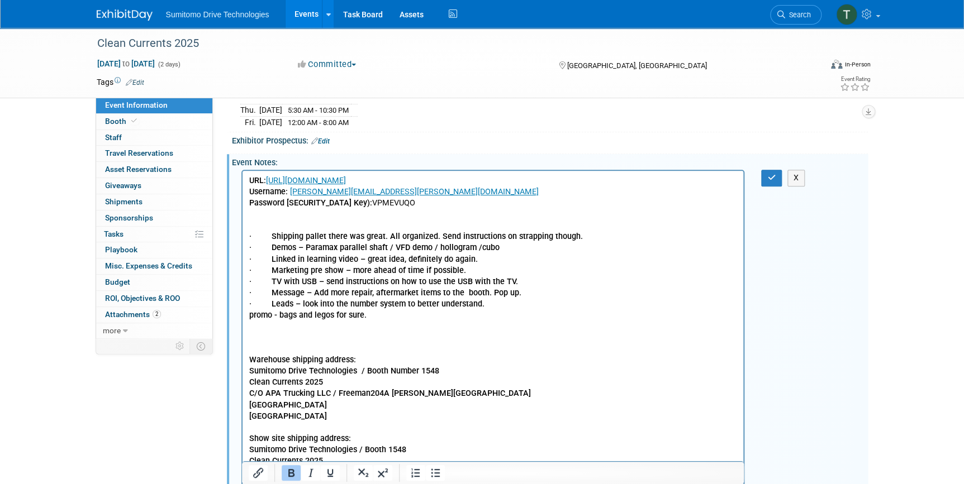
scroll to position [147, 0]
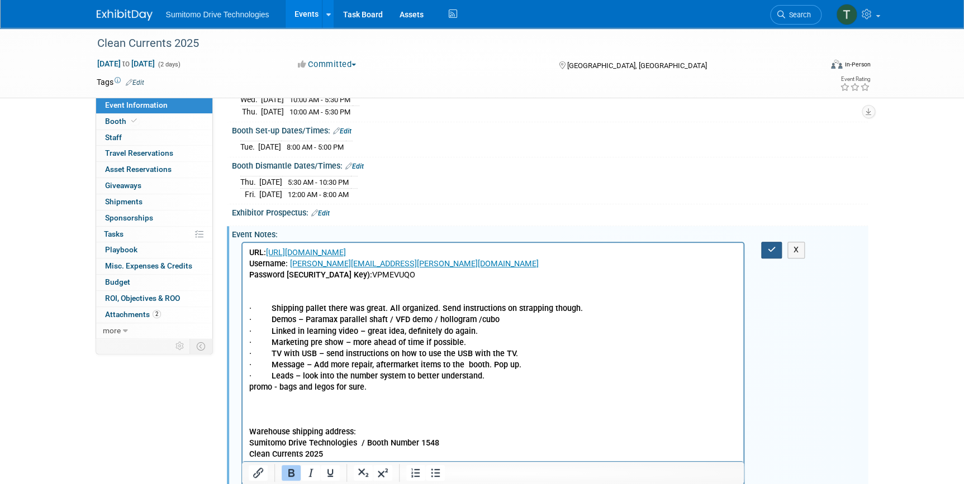
click at [773, 246] on icon "button" at bounding box center [771, 250] width 8 height 8
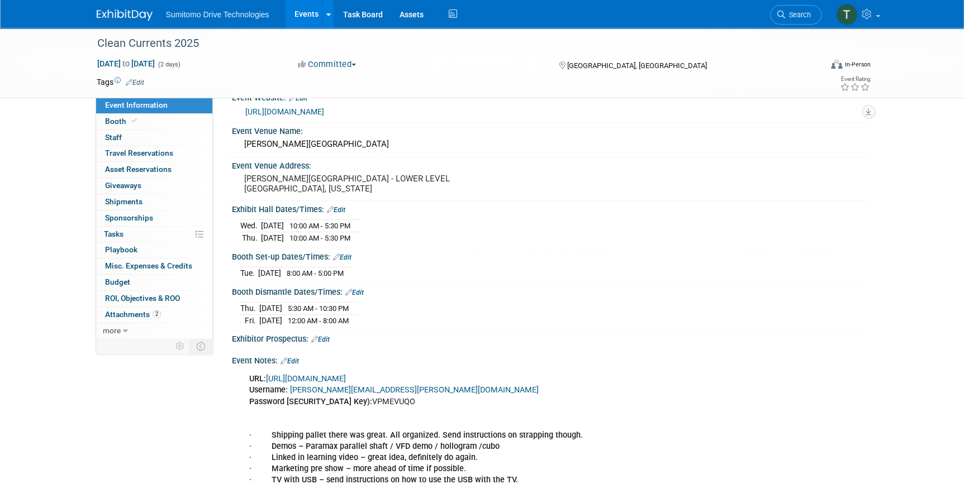
scroll to position [0, 0]
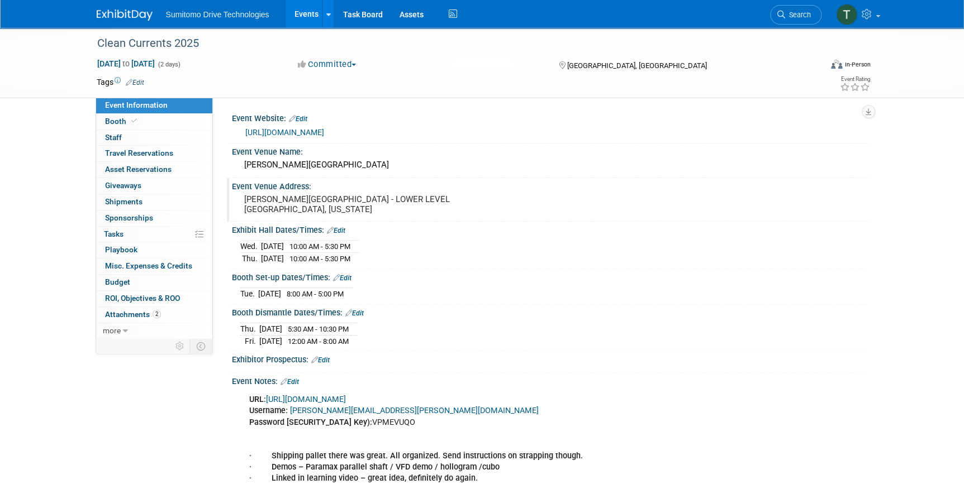
click at [311, 194] on pre "[PERSON_NAME][GEOGRAPHIC_DATA] - LOWER LEVEL [GEOGRAPHIC_DATA], [US_STATE]" at bounding box center [364, 204] width 240 height 20
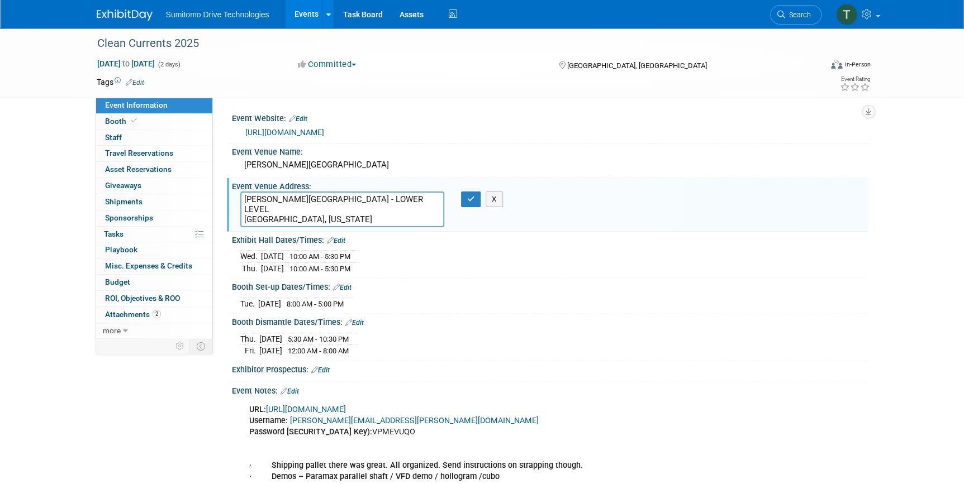
click at [372, 208] on textarea "[PERSON_NAME][GEOGRAPHIC_DATA] - LOWER LEVEL [GEOGRAPHIC_DATA], [US_STATE]" at bounding box center [342, 210] width 204 height 36
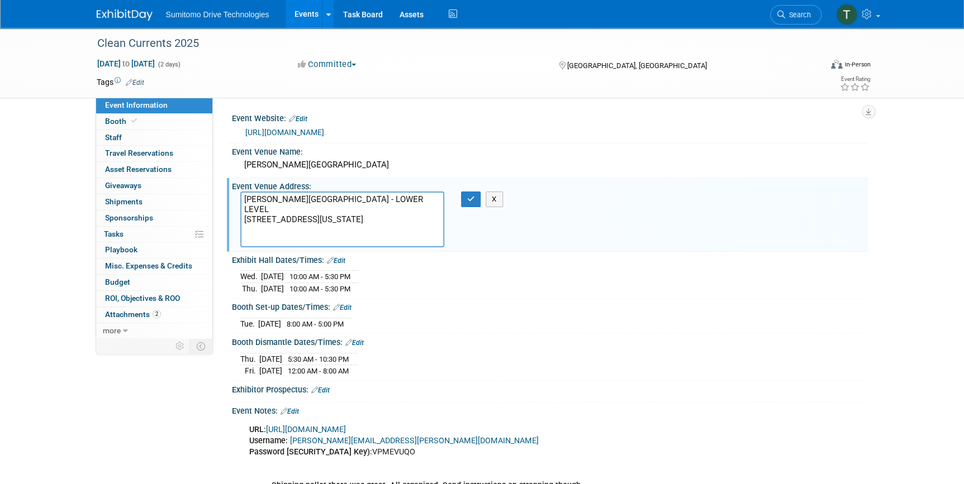
type textarea "[PERSON_NAME][GEOGRAPHIC_DATA] - LOWER LEVEL [STREET_ADDRESS][US_STATE]"
click at [479, 202] on div "X" at bounding box center [474, 200] width 27 height 16
click at [473, 202] on button "button" at bounding box center [471, 200] width 20 height 16
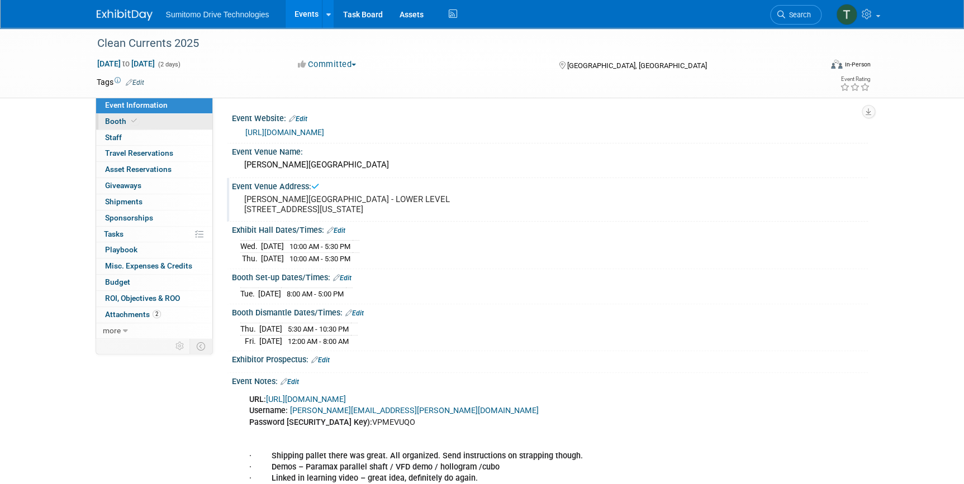
click at [117, 122] on span "Booth" at bounding box center [122, 121] width 34 height 9
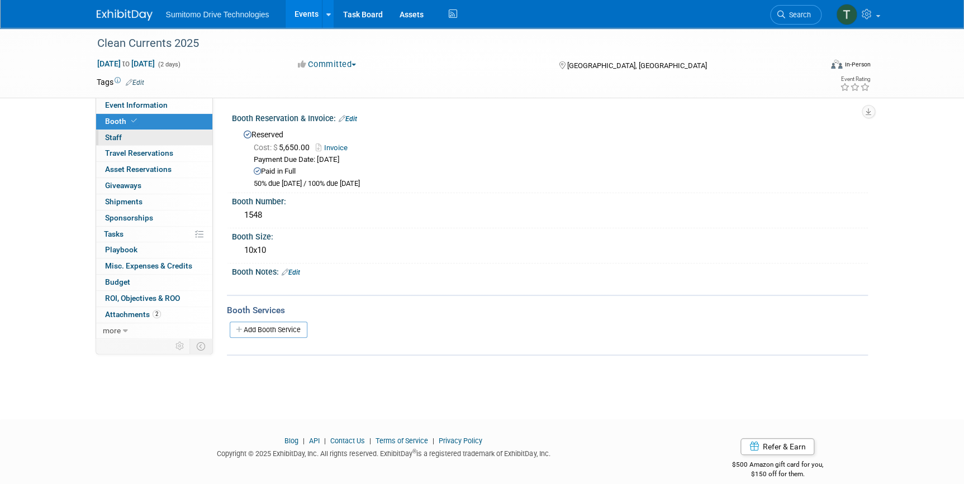
click at [116, 139] on span "Staff 0" at bounding box center [113, 137] width 17 height 9
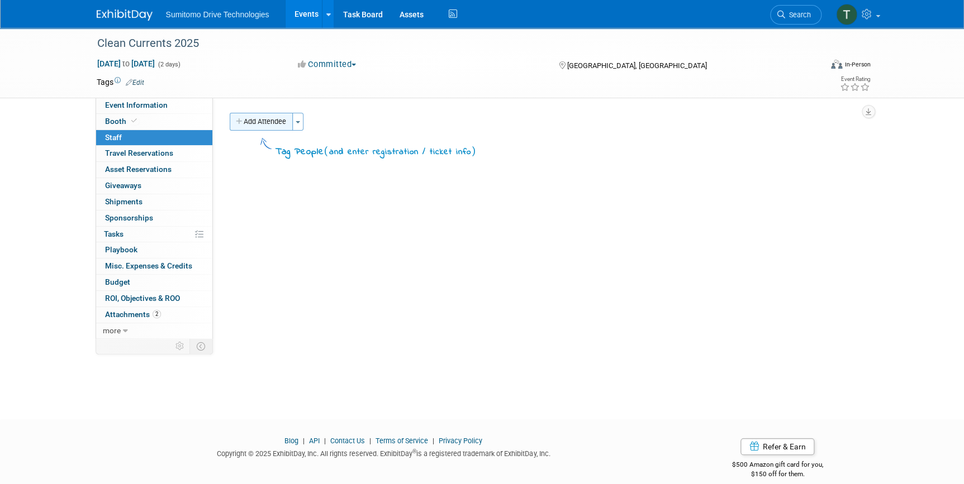
click at [272, 121] on button "Add Attendee" at bounding box center [261, 122] width 63 height 18
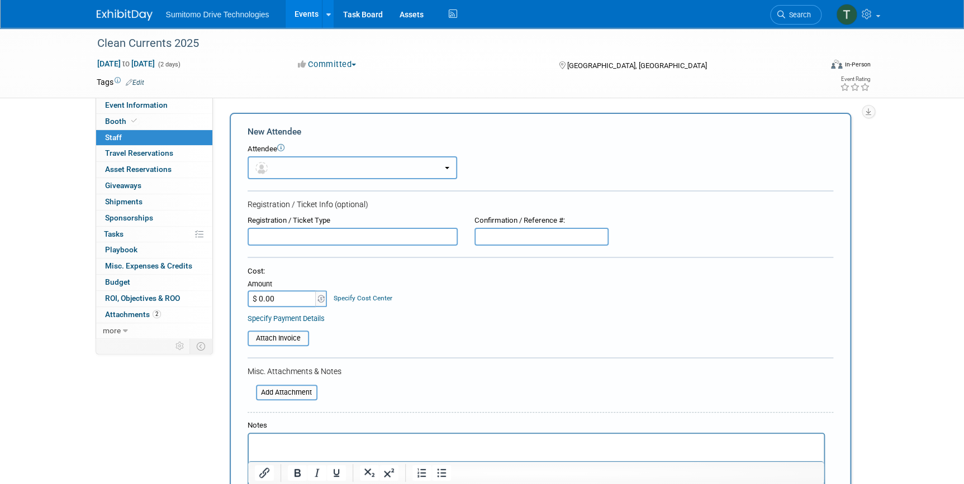
click at [285, 163] on button "button" at bounding box center [352, 167] width 210 height 23
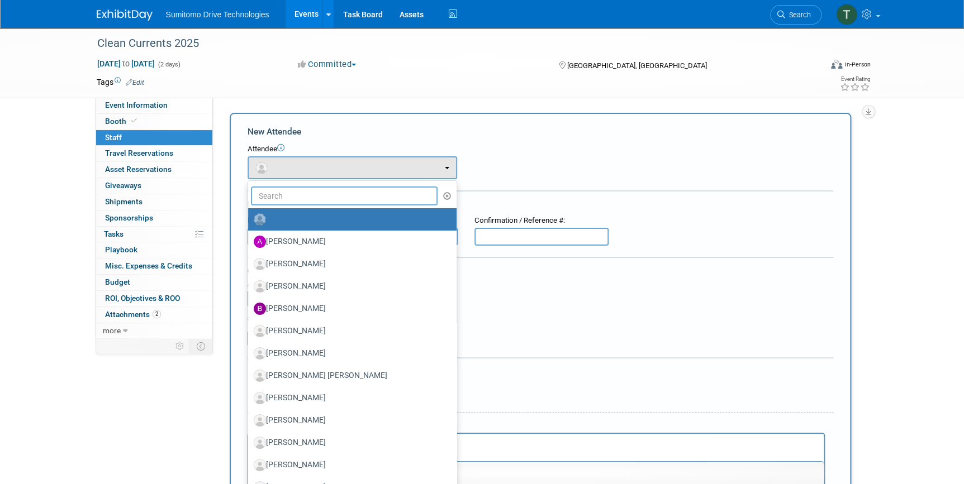
click at [292, 190] on input "text" at bounding box center [344, 196] width 187 height 19
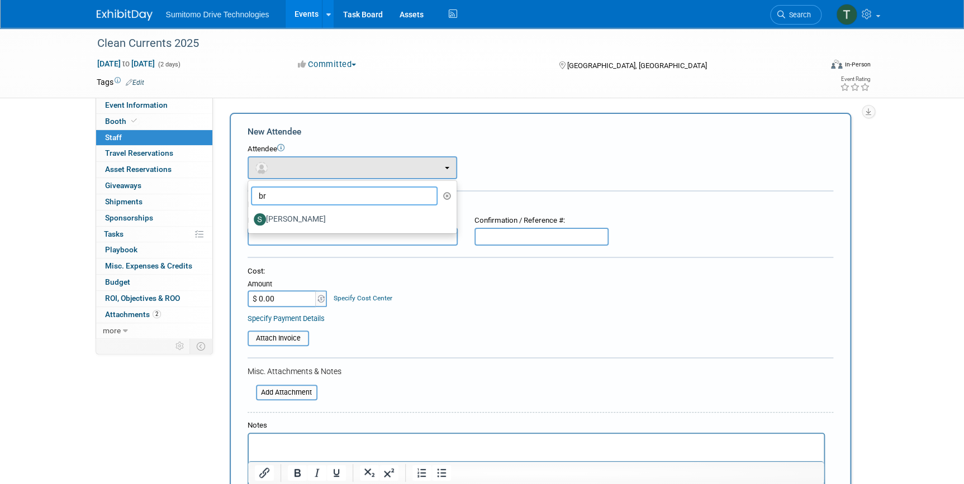
type input "b"
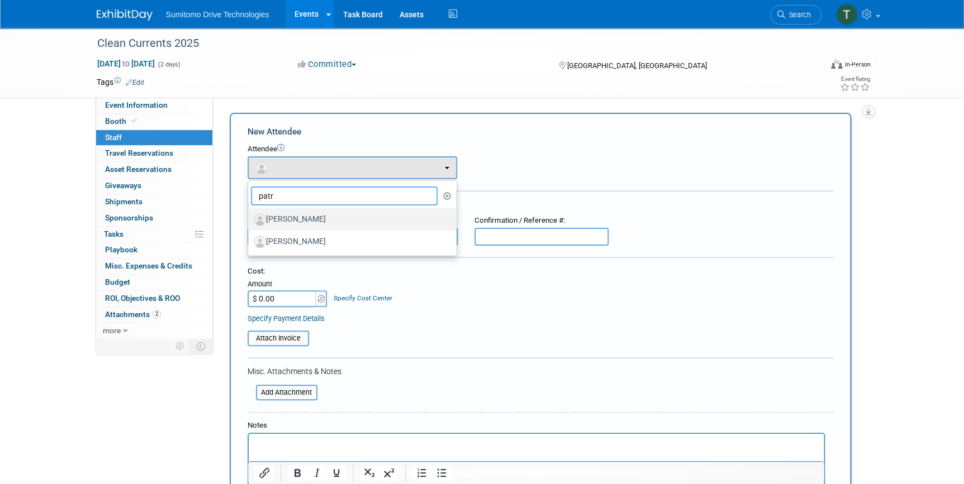
type input "patr"
click at [312, 217] on label "[PERSON_NAME]" at bounding box center [350, 220] width 192 height 18
click at [250, 217] on input "[PERSON_NAME]" at bounding box center [245, 218] width 7 height 7
select select "0d7b5038-dd37-42f6-baf4-f3173aa4dddd"
select select "4"
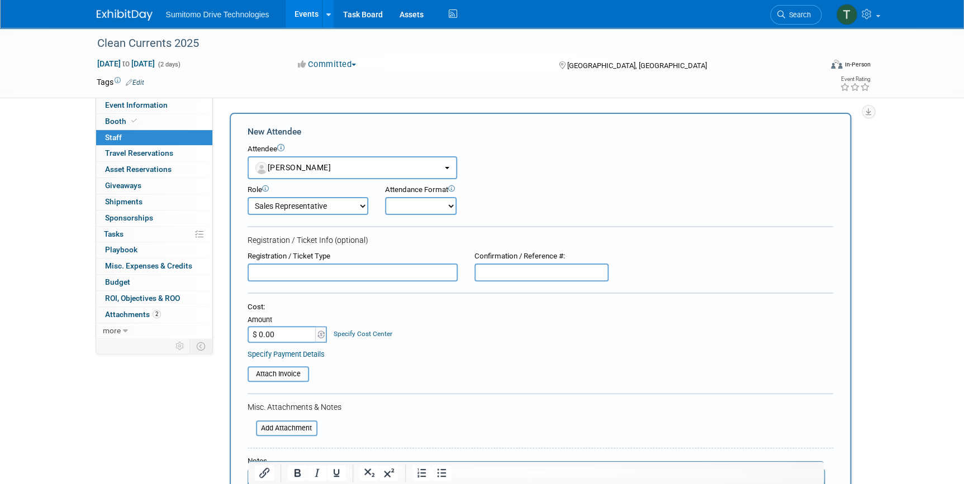
click at [367, 203] on select "Demonstrator Host Planner Presenter Sales Representative Set-up/Dismantle Crew …" at bounding box center [307, 206] width 121 height 18
click at [416, 222] on form "New Attendee Attendee <img src="[URL][DOMAIN_NAME]" style="width: 22px; height:…" at bounding box center [539, 349] width 585 height 446
click at [423, 201] on select "Onsite Remote" at bounding box center [421, 206] width 72 height 18
select select "1"
click at [385, 197] on select "Onsite Remote" at bounding box center [421, 206] width 72 height 18
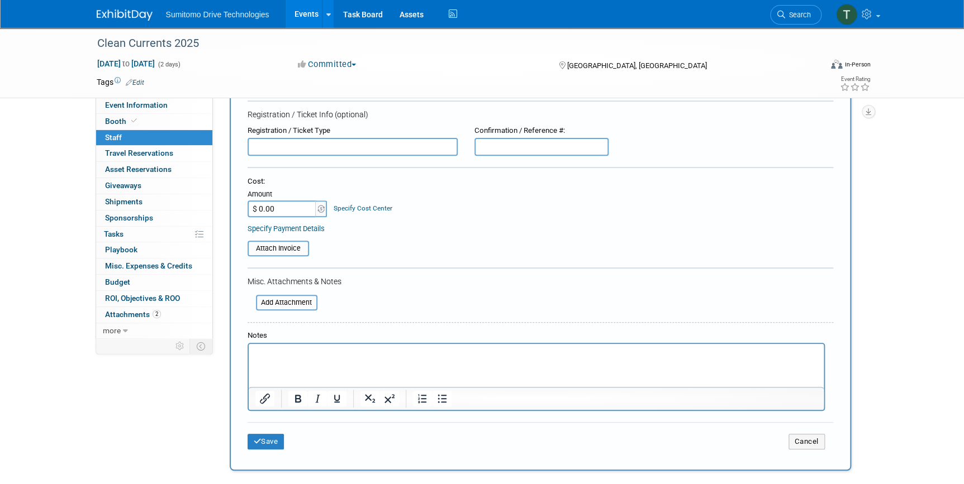
scroll to position [152, 0]
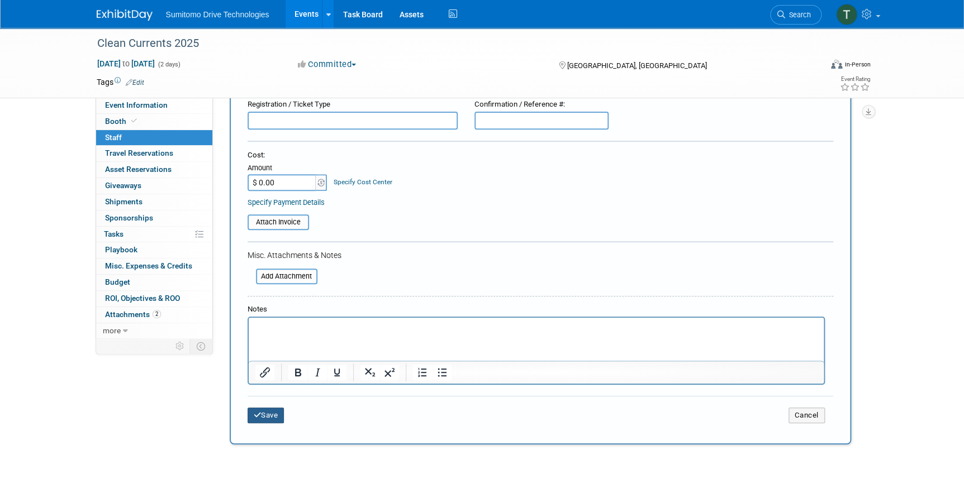
drag, startPoint x: 269, startPoint y: 412, endPoint x: 279, endPoint y: 403, distance: 13.1
click at [270, 410] on button "Save" at bounding box center [265, 416] width 37 height 16
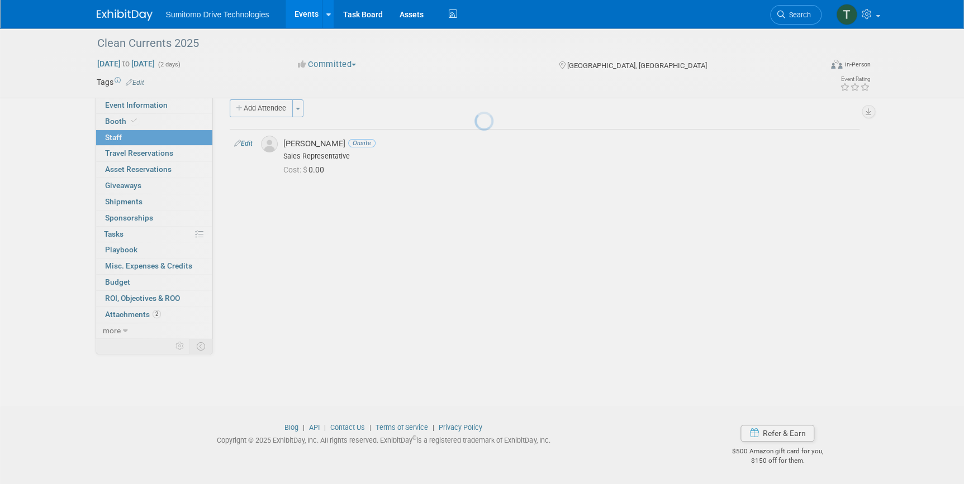
scroll to position [13, 0]
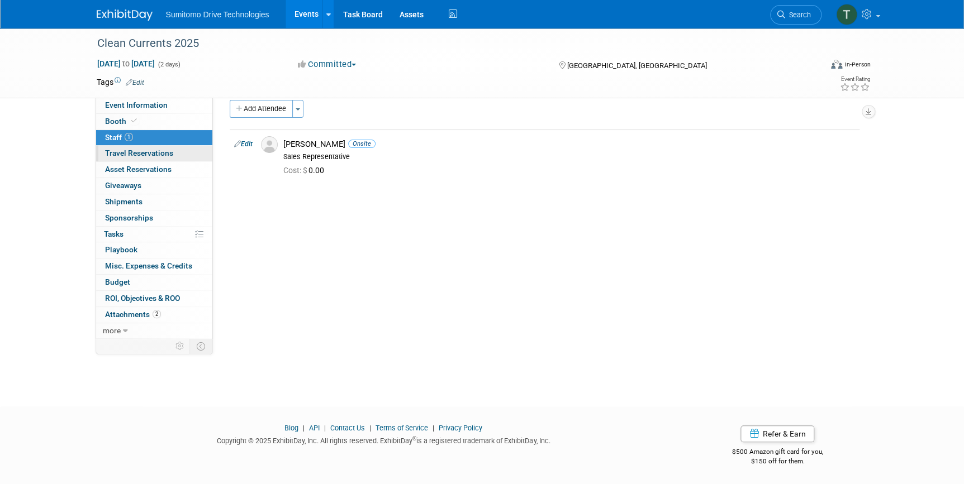
click at [156, 150] on span "Travel Reservations 0" at bounding box center [139, 153] width 68 height 9
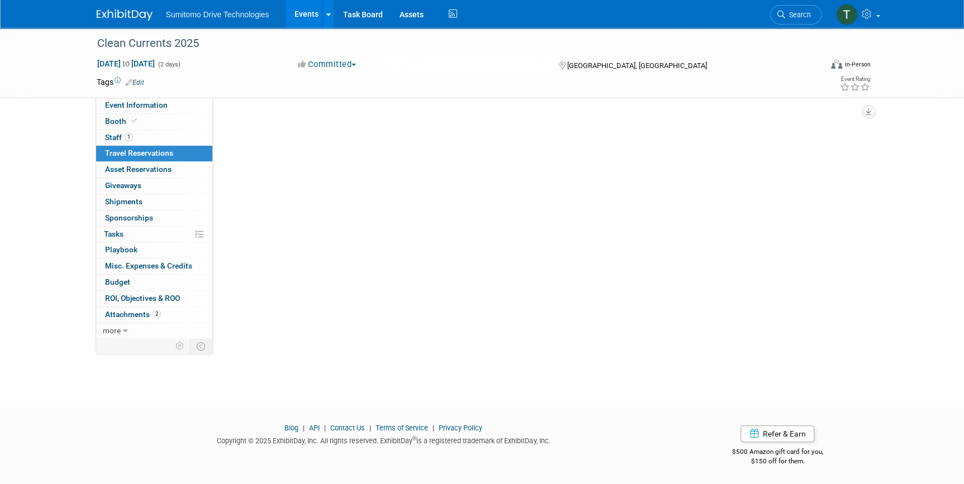
scroll to position [0, 0]
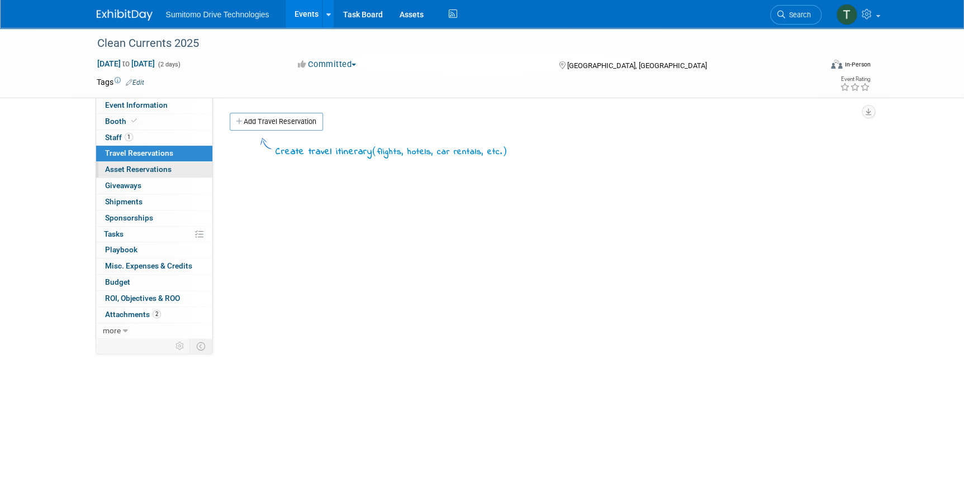
click at [158, 168] on span "Asset Reservations 0" at bounding box center [138, 169] width 66 height 9
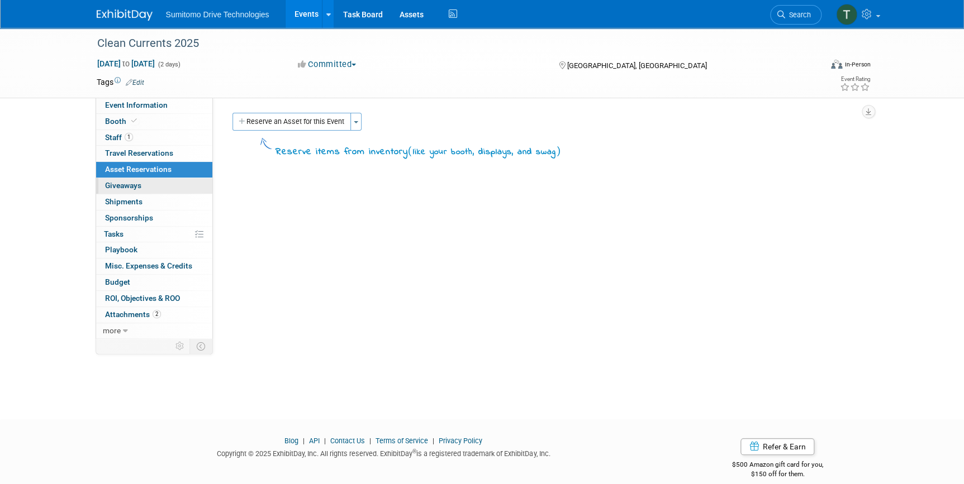
click at [133, 188] on span "Giveaways 0" at bounding box center [123, 185] width 36 height 9
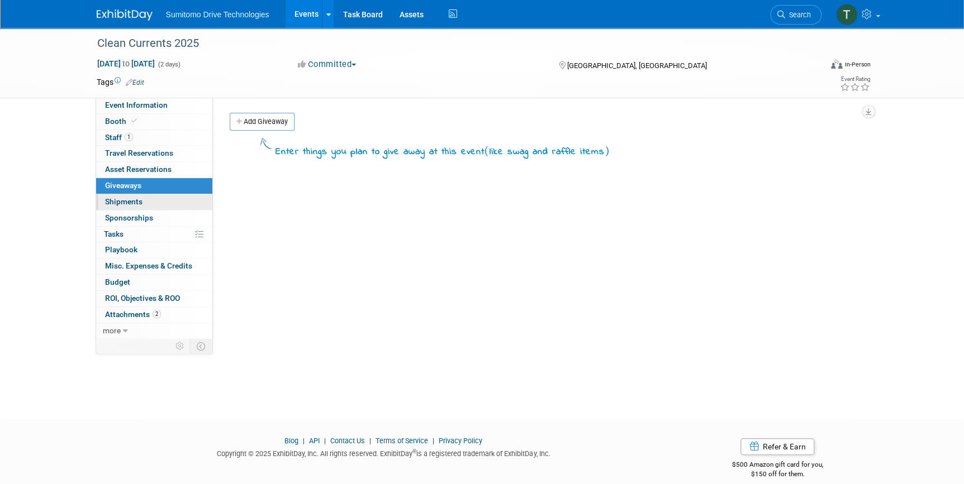
click at [143, 201] on link "0 Shipments 0" at bounding box center [154, 202] width 116 height 16
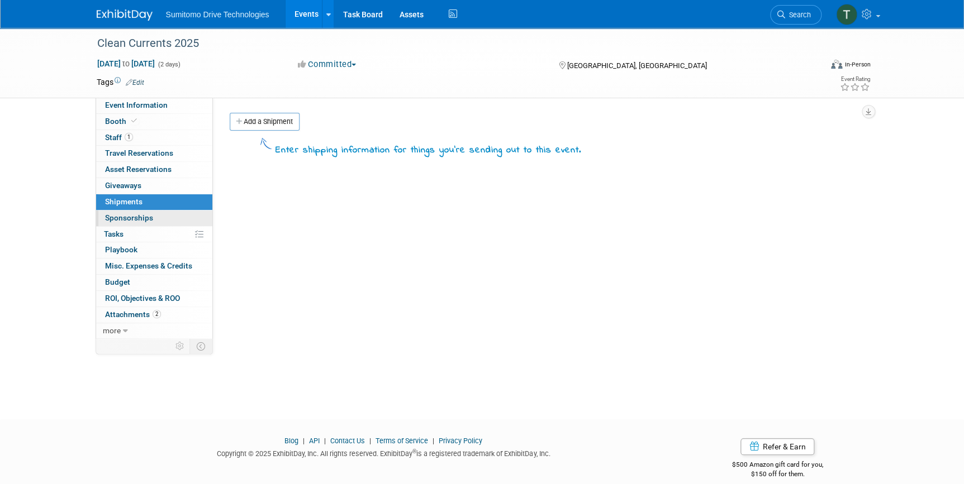
click at [144, 213] on span "Sponsorships 0" at bounding box center [129, 217] width 48 height 9
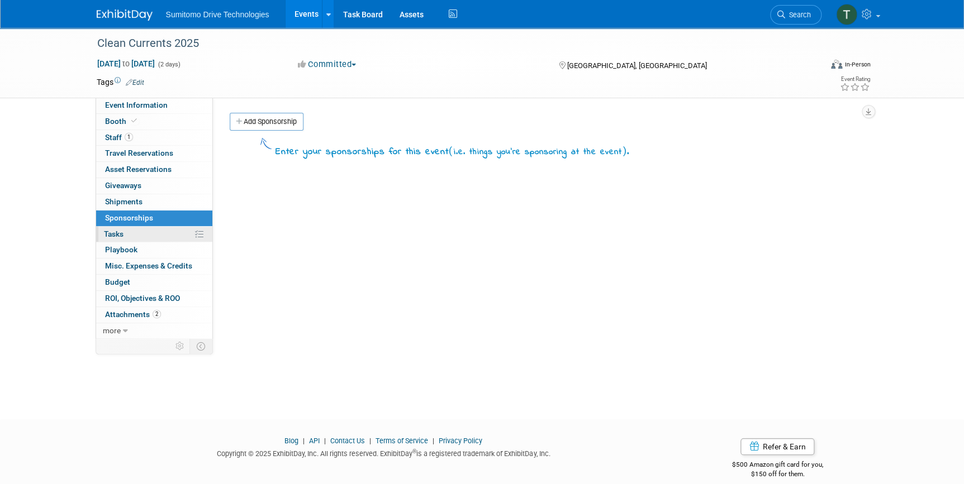
click at [130, 237] on link "0% Tasks 0%" at bounding box center [154, 235] width 116 height 16
